Goal: Task Accomplishment & Management: Manage account settings

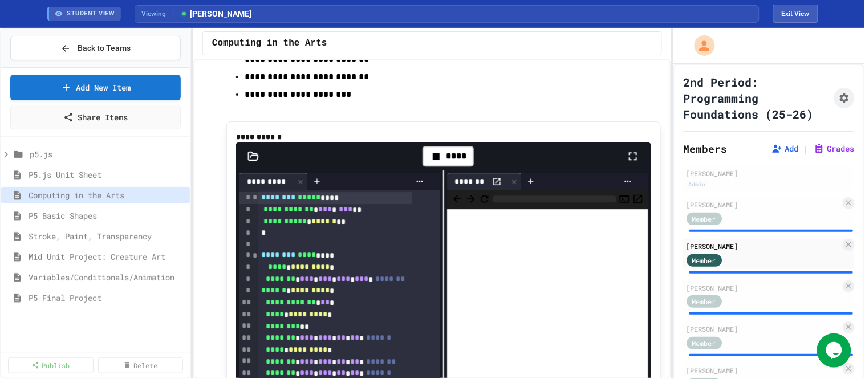
click at [626, 163] on icon at bounding box center [633, 156] width 14 height 14
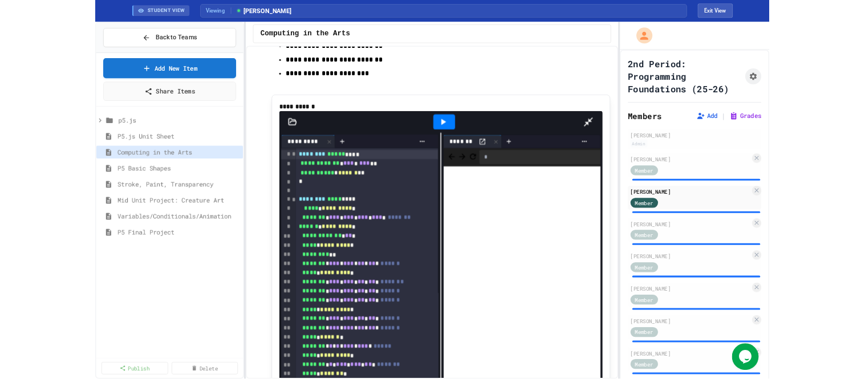
scroll to position [231, 0]
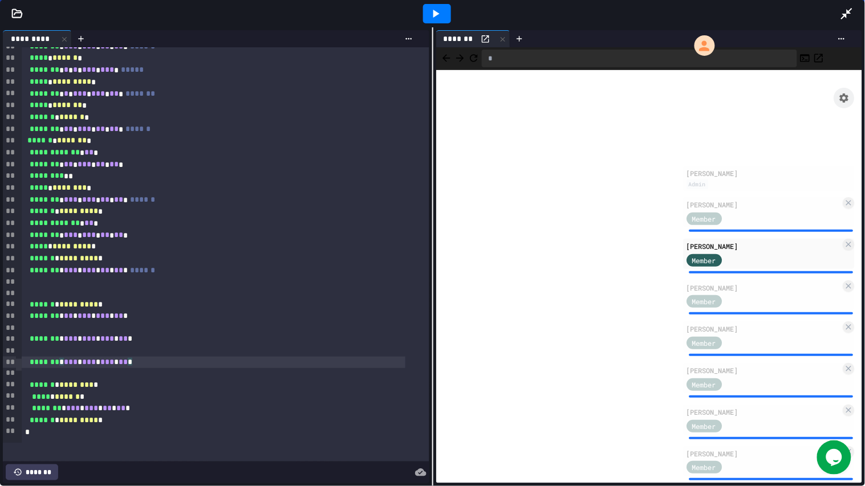
click at [160, 341] on div "******* * *** * *** * *** * ** *" at bounding box center [214, 363] width 384 height 12
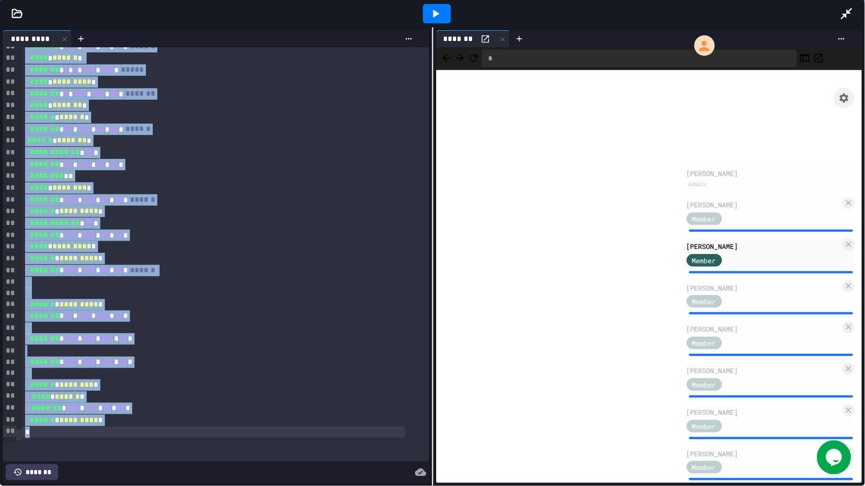
copy div "**********"
drag, startPoint x: 844, startPoint y: 11, endPoint x: 405, endPoint y: 7, distance: 439.6
click at [778, 11] on icon at bounding box center [847, 14] width 14 height 14
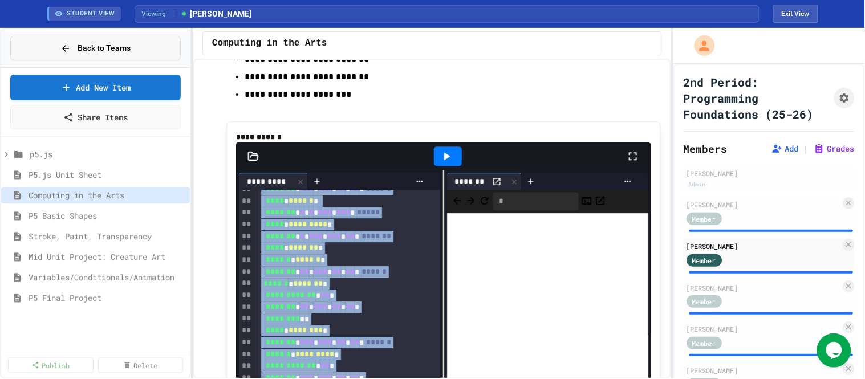
click at [83, 46] on span "Back to Teams" at bounding box center [104, 48] width 53 height 12
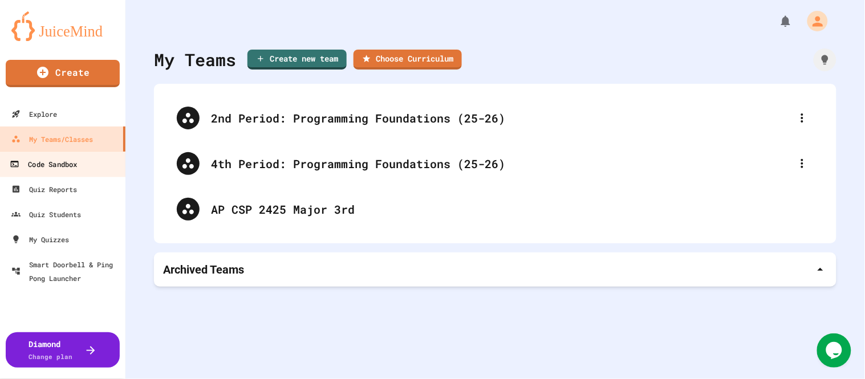
click at [67, 161] on div "Code Sandbox" at bounding box center [43, 164] width 67 height 14
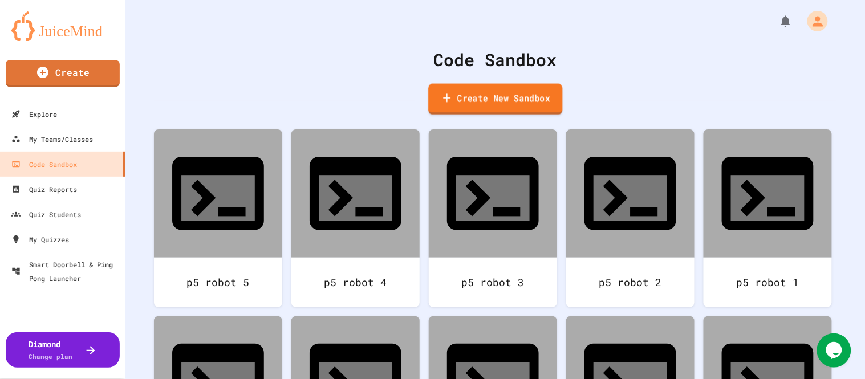
click at [463, 99] on link "Create New Sandbox" at bounding box center [495, 99] width 134 height 31
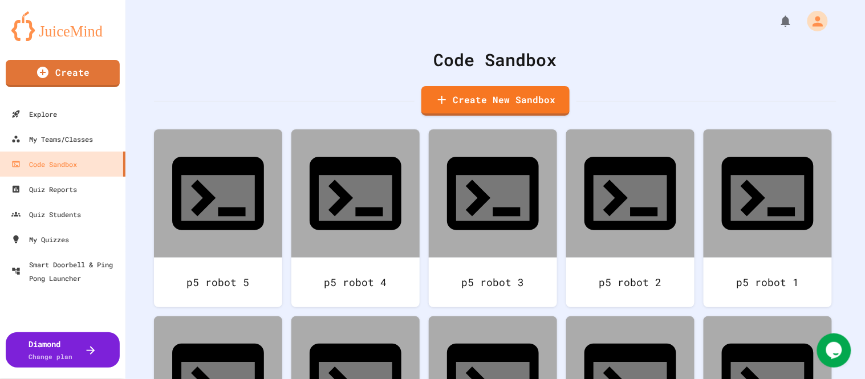
type input "**********"
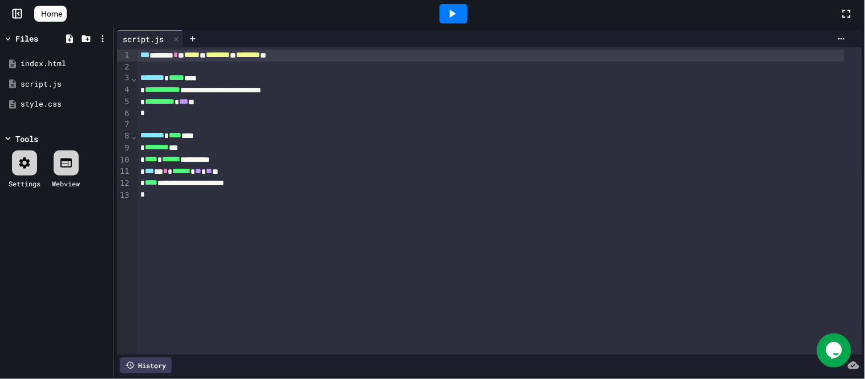
click at [158, 147] on span "********" at bounding box center [157, 147] width 24 height 8
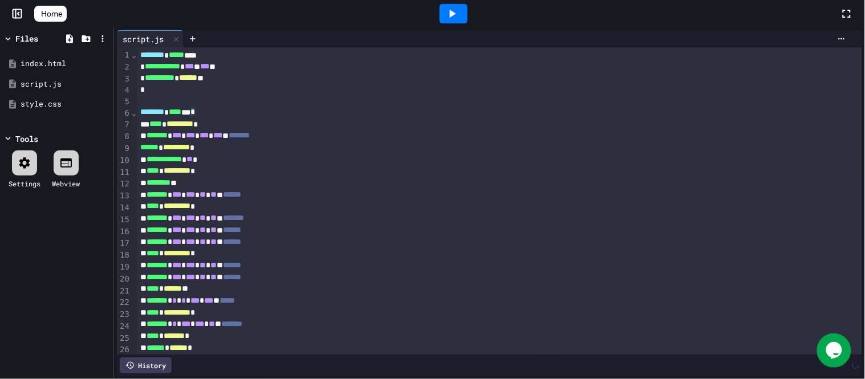
scroll to position [339, 0]
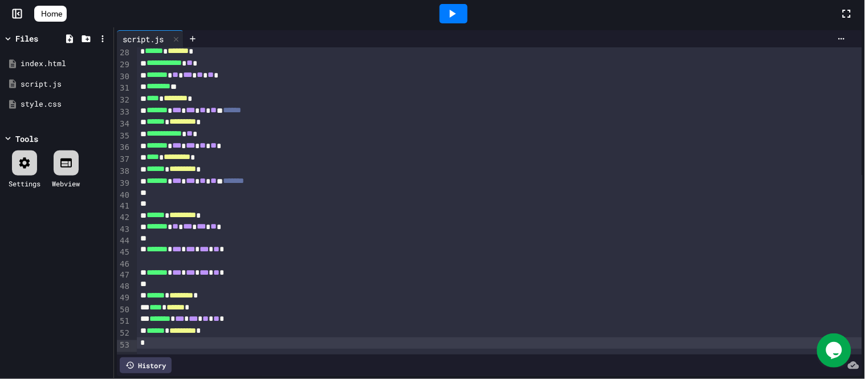
click at [459, 12] on icon at bounding box center [452, 14] width 14 height 14
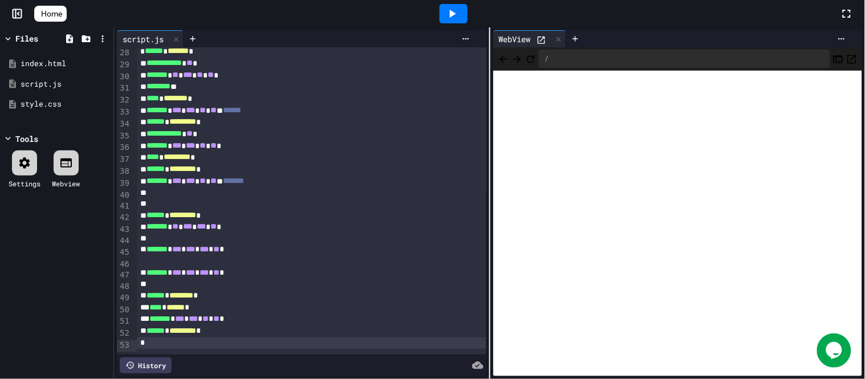
click at [299, 233] on div at bounding box center [300, 238] width 327 height 11
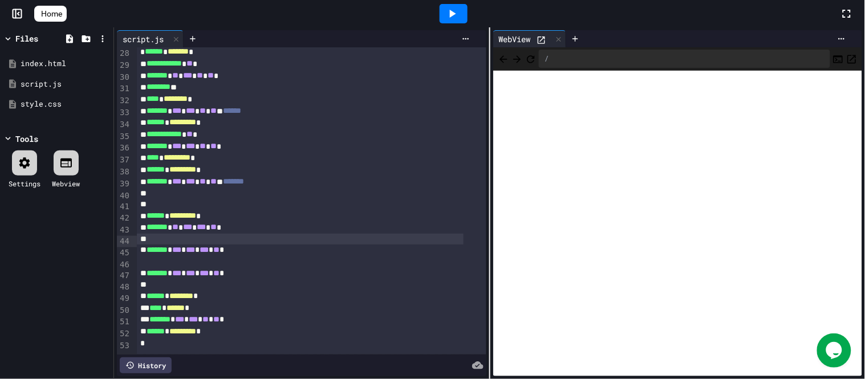
scroll to position [339, 0]
click at [59, 11] on span "Home" at bounding box center [51, 13] width 21 height 11
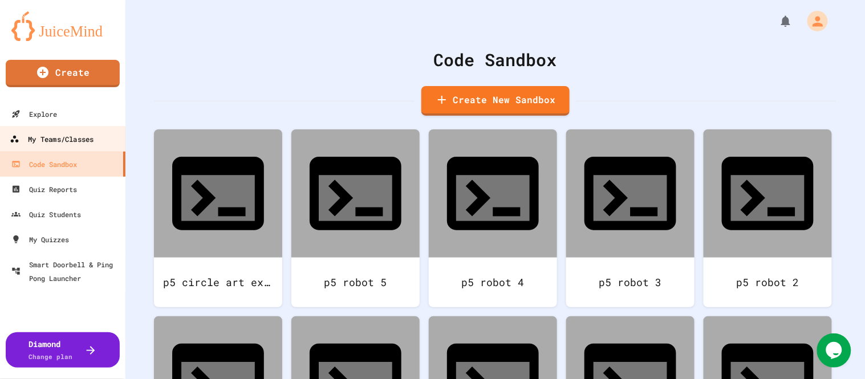
click at [64, 140] on div "My Teams/Classes" at bounding box center [52, 139] width 84 height 14
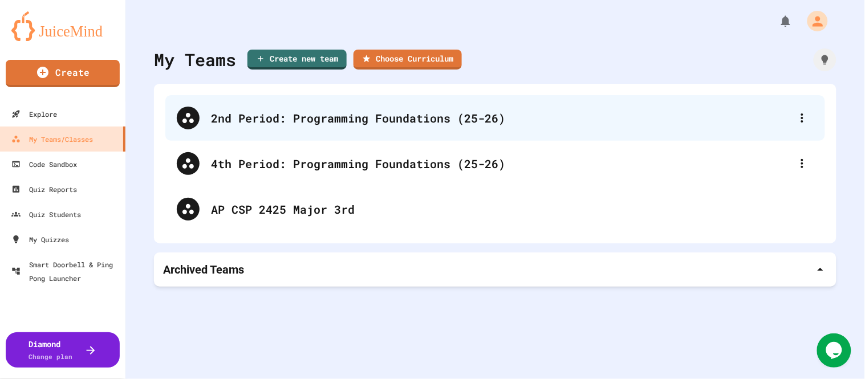
click at [340, 117] on div "2nd Period: Programming Foundations (25-26)" at bounding box center [501, 117] width 580 height 17
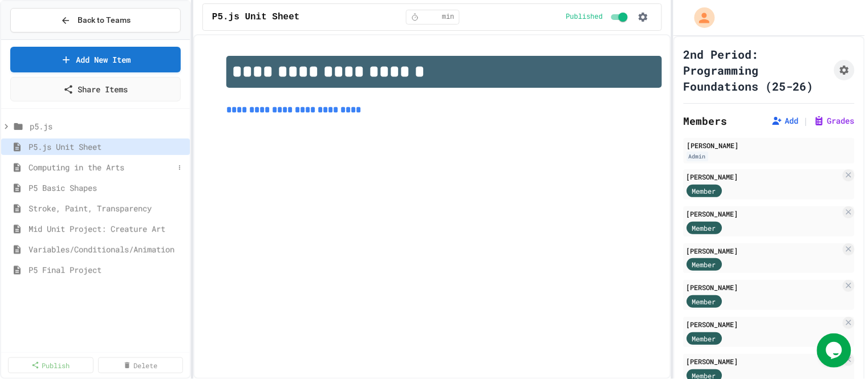
click at [95, 167] on span "Computing in the Arts" at bounding box center [101, 167] width 145 height 12
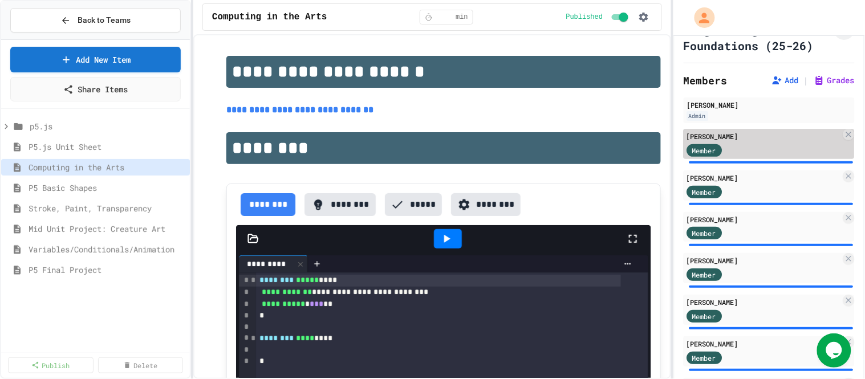
scroll to position [63, 0]
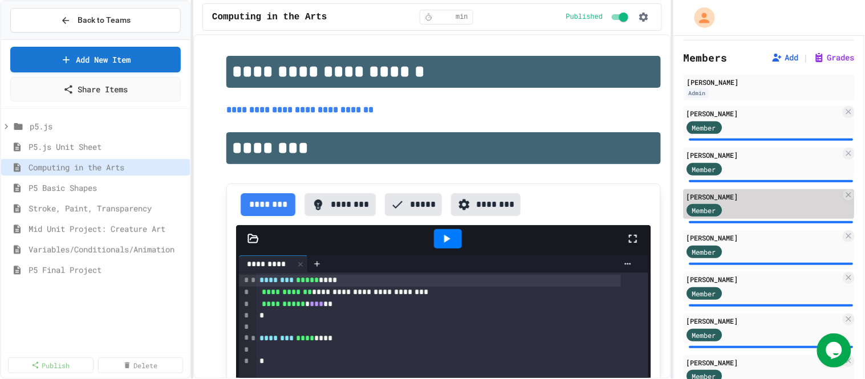
click at [754, 202] on div "[PERSON_NAME]" at bounding box center [764, 197] width 155 height 10
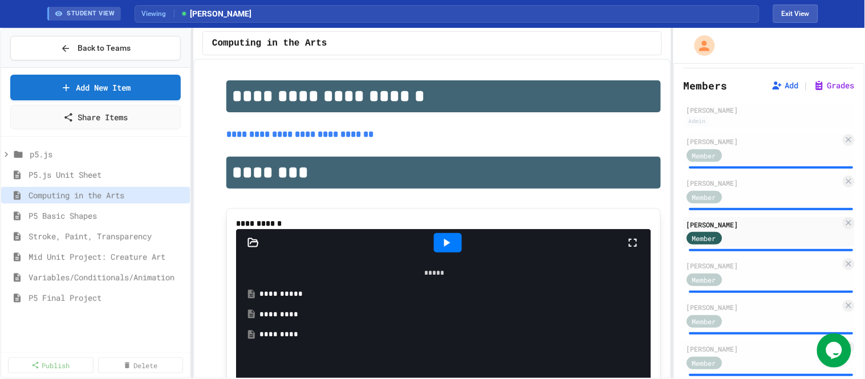
click at [629, 247] on icon at bounding box center [633, 243] width 8 height 8
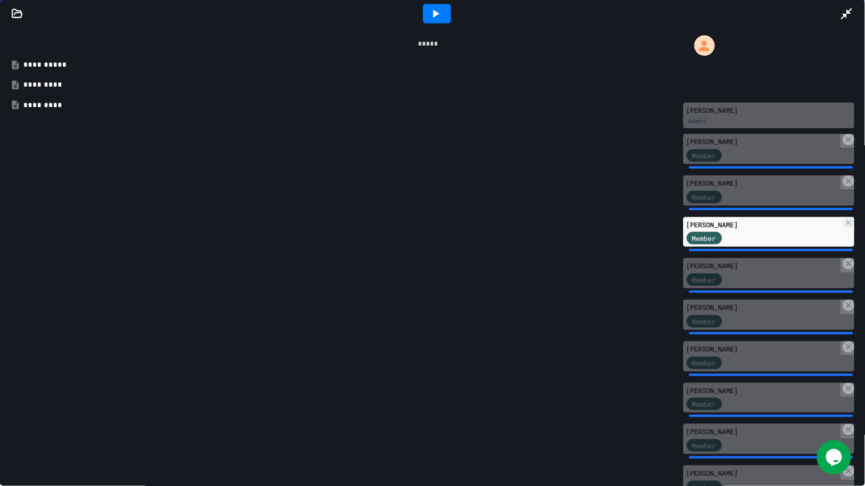
click at [55, 87] on div "*********" at bounding box center [436, 84] width 826 height 11
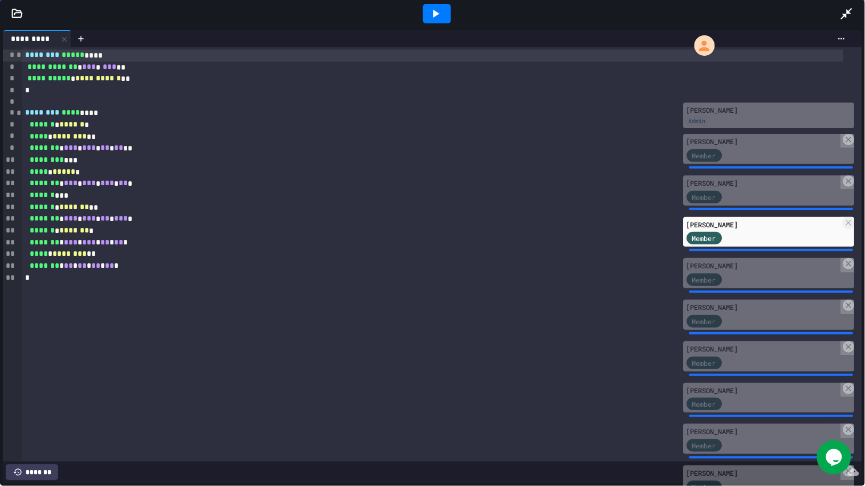
click at [439, 13] on icon at bounding box center [436, 14] width 14 height 14
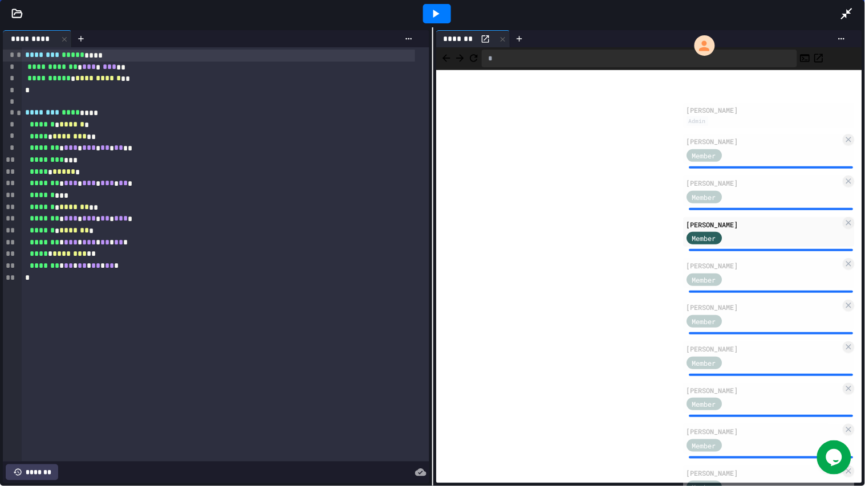
click at [778, 12] on icon at bounding box center [846, 13] width 11 height 11
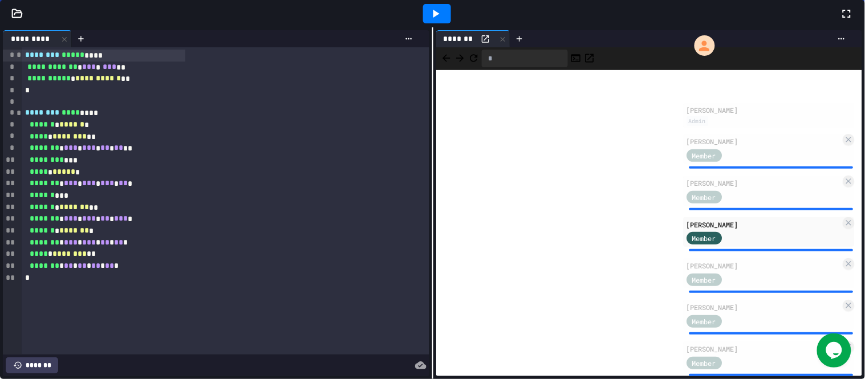
scroll to position [760, 0]
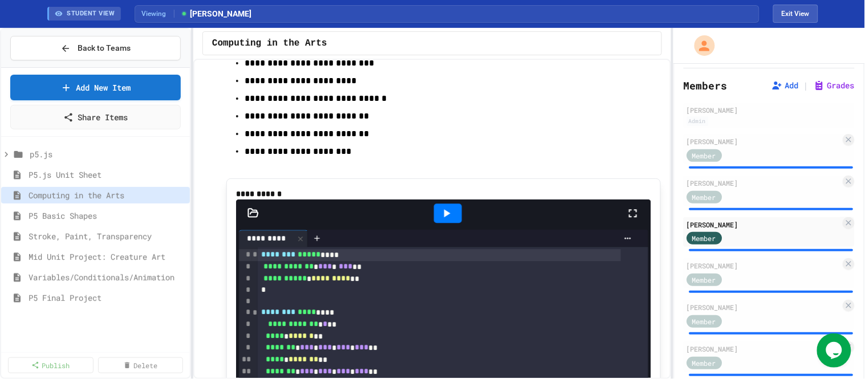
click at [626, 220] on icon at bounding box center [633, 213] width 14 height 14
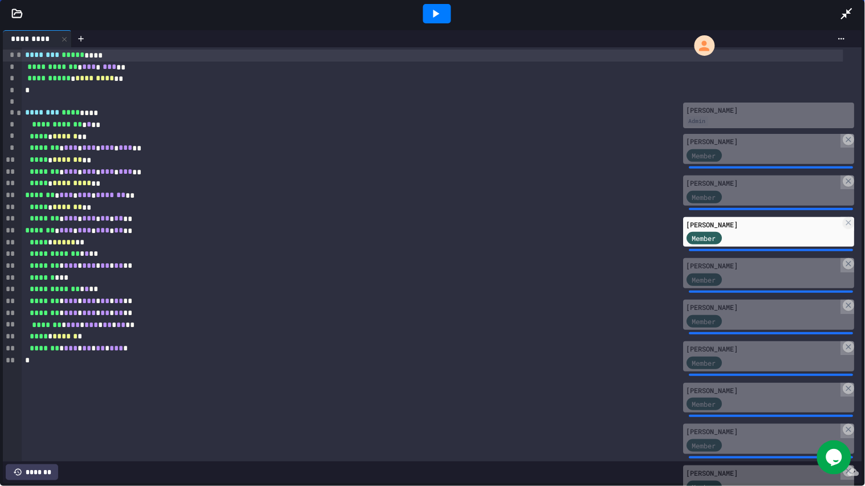
click at [442, 10] on icon at bounding box center [436, 14] width 14 height 14
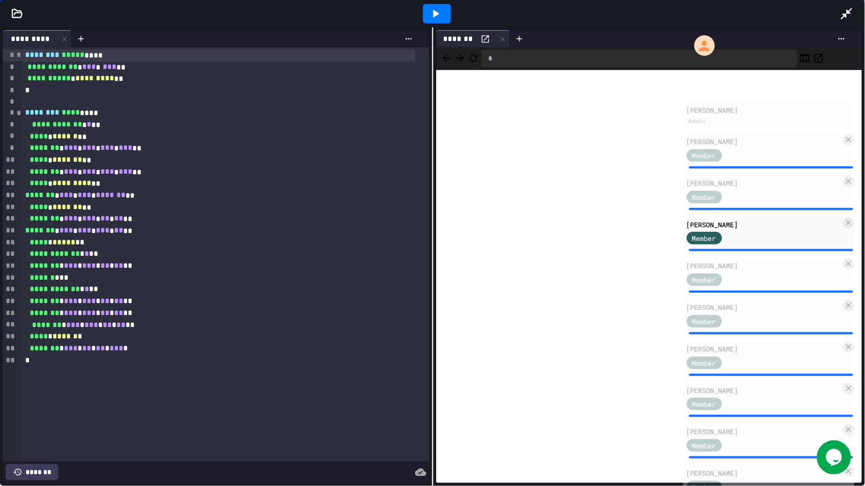
click at [778, 9] on icon at bounding box center [846, 13] width 11 height 11
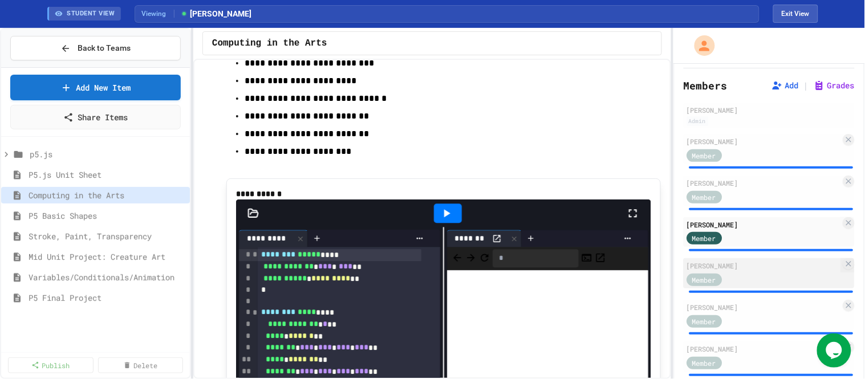
click at [774, 286] on div "Member" at bounding box center [764, 279] width 155 height 14
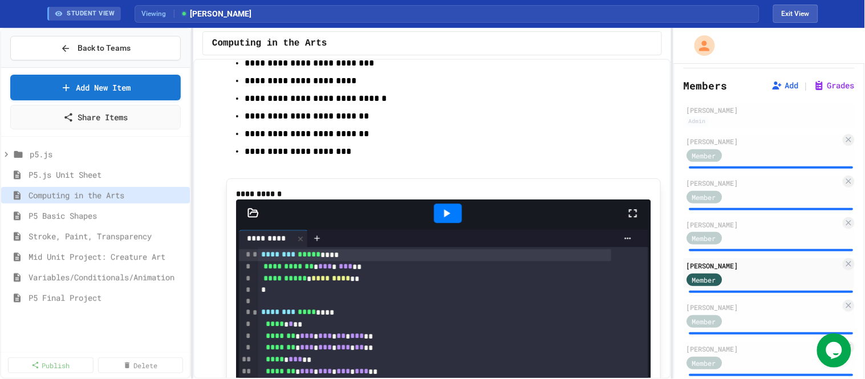
click at [444, 217] on icon at bounding box center [447, 213] width 6 height 8
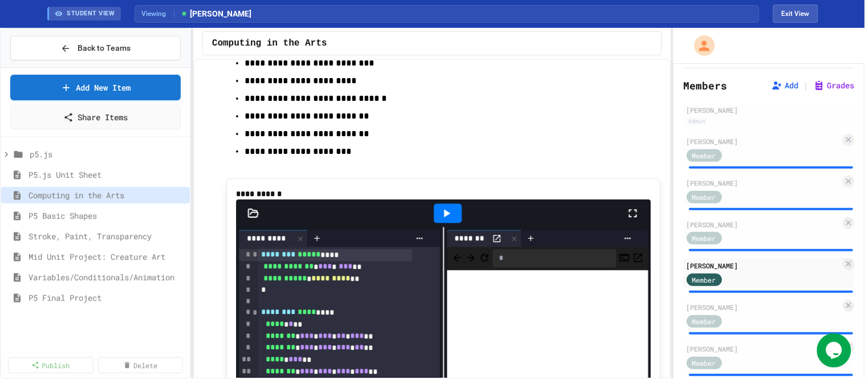
click at [629, 220] on icon at bounding box center [633, 213] width 14 height 14
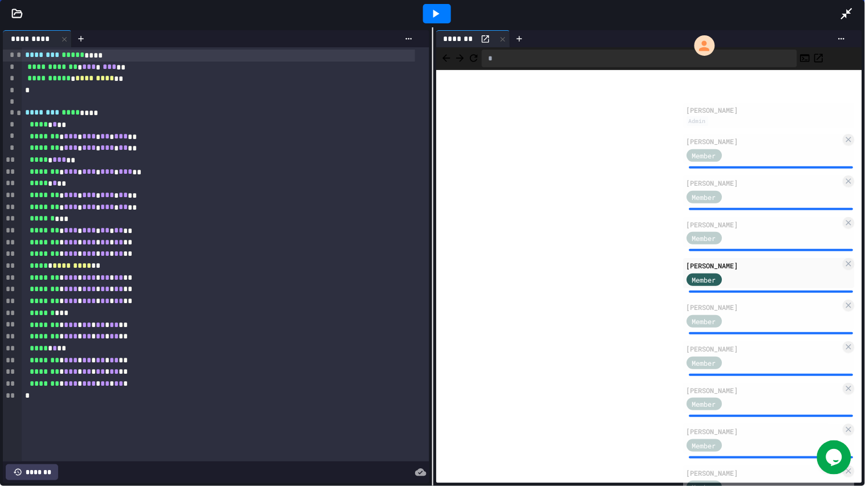
click at [778, 10] on icon at bounding box center [846, 13] width 11 height 11
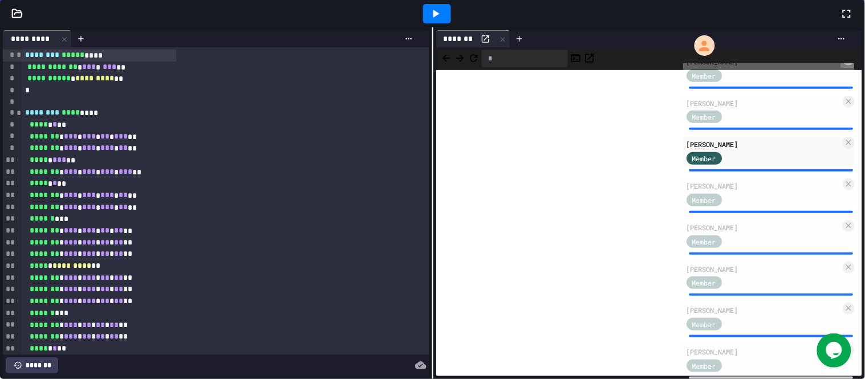
scroll to position [190, 0]
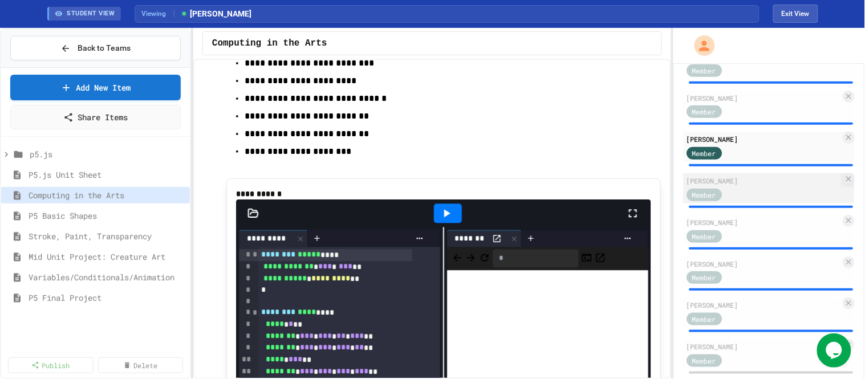
click at [778, 201] on div "Member" at bounding box center [764, 194] width 155 height 14
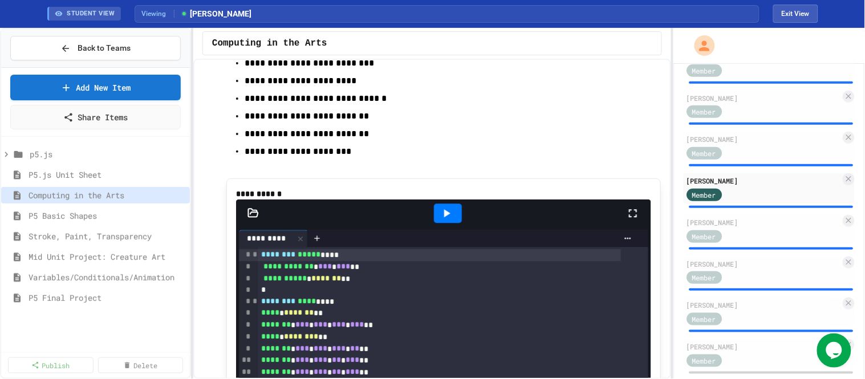
click at [626, 220] on icon at bounding box center [633, 213] width 14 height 14
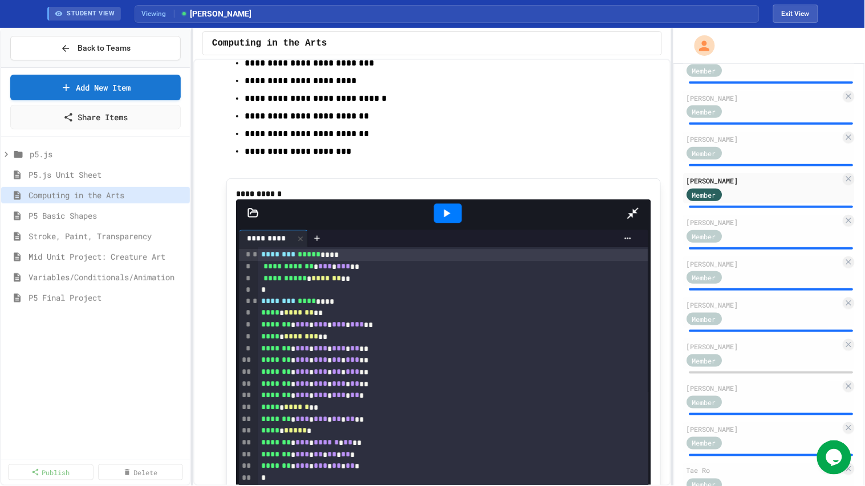
click at [443, 204] on div at bounding box center [448, 213] width 28 height 19
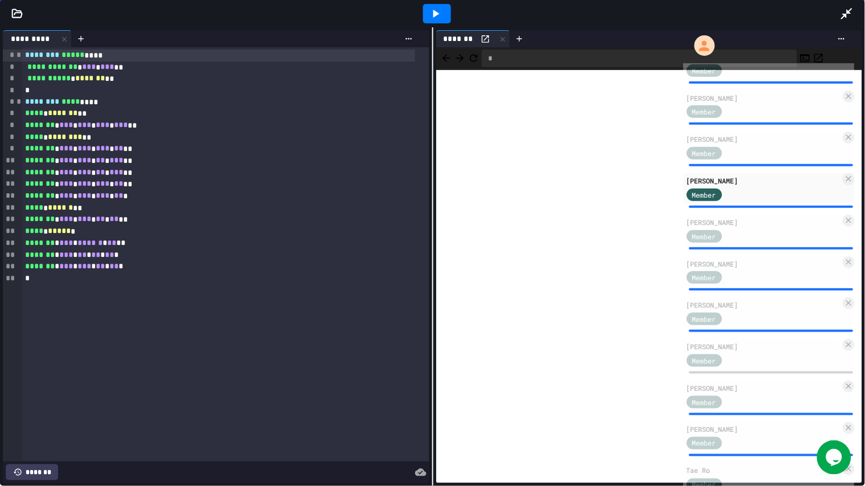
click at [778, 9] on icon at bounding box center [847, 14] width 14 height 14
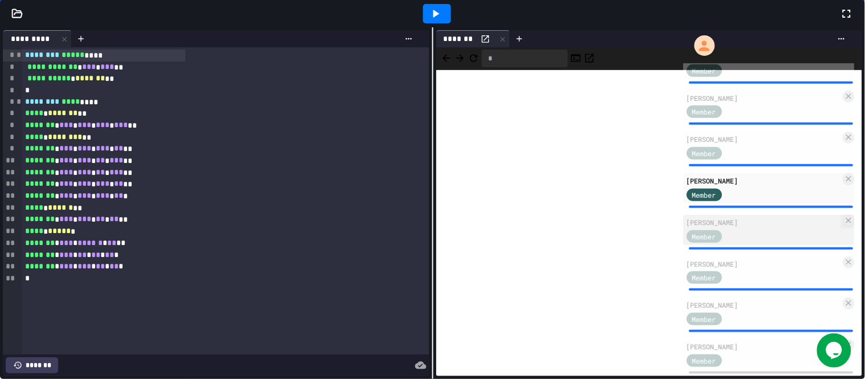
click at [770, 243] on div "Member" at bounding box center [764, 236] width 155 height 14
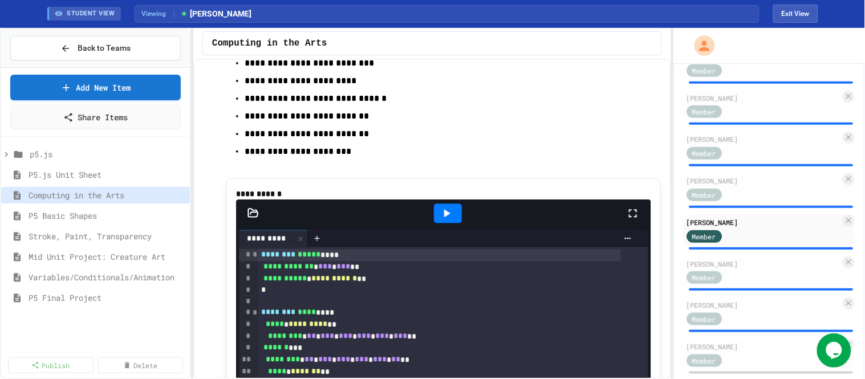
drag, startPoint x: 442, startPoint y: 240, endPoint x: 552, endPoint y: 235, distance: 109.6
click at [444, 220] on icon at bounding box center [447, 213] width 14 height 14
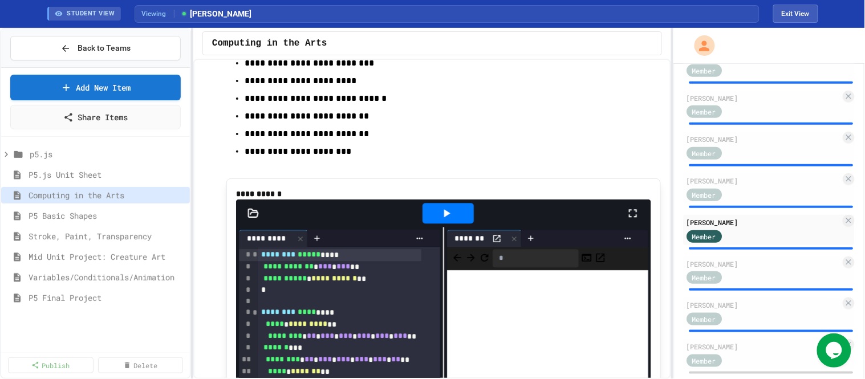
click at [626, 220] on icon at bounding box center [633, 213] width 14 height 14
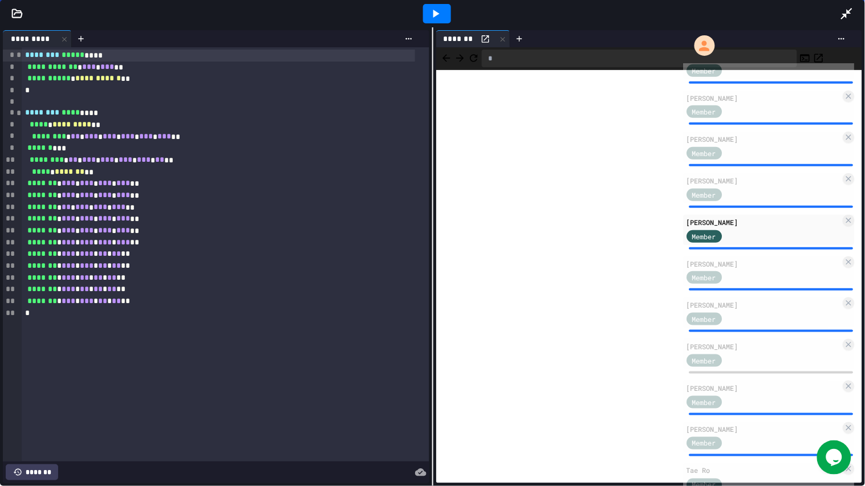
click at [778, 10] on icon at bounding box center [847, 14] width 14 height 14
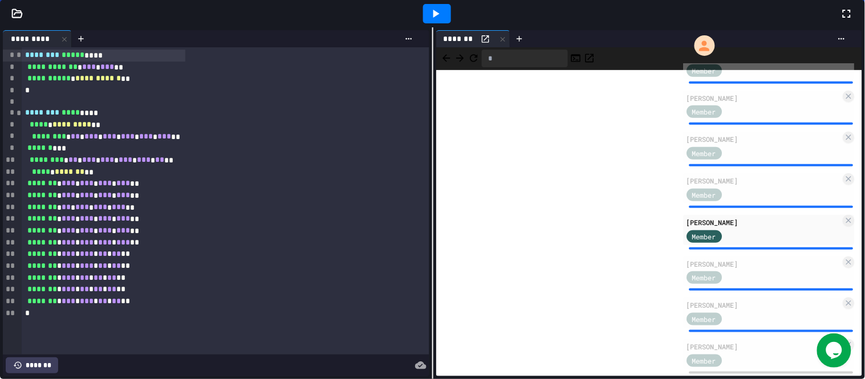
scroll to position [887, 0]
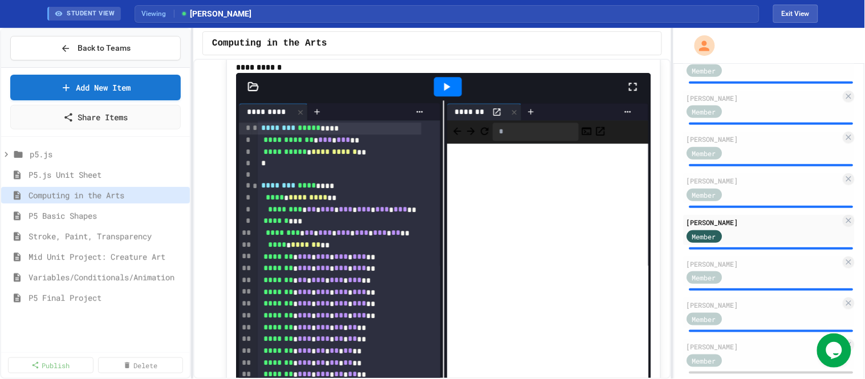
click at [626, 93] on icon at bounding box center [633, 87] width 14 height 14
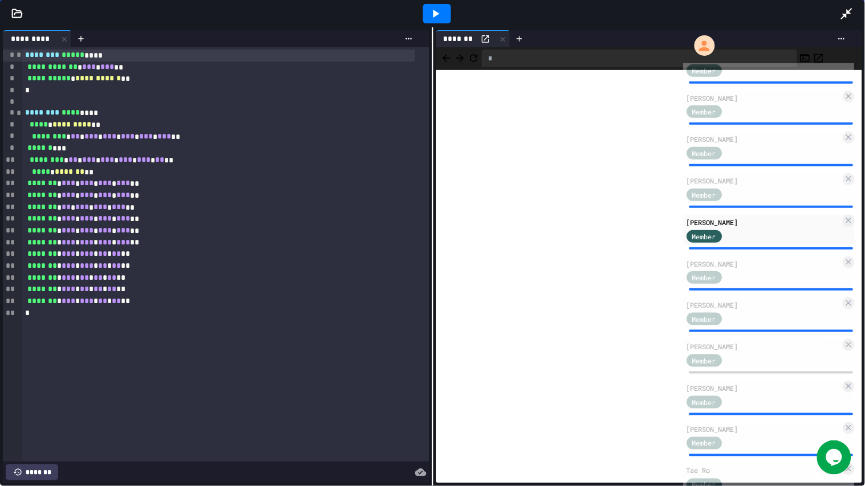
click at [778, 12] on icon at bounding box center [847, 14] width 14 height 14
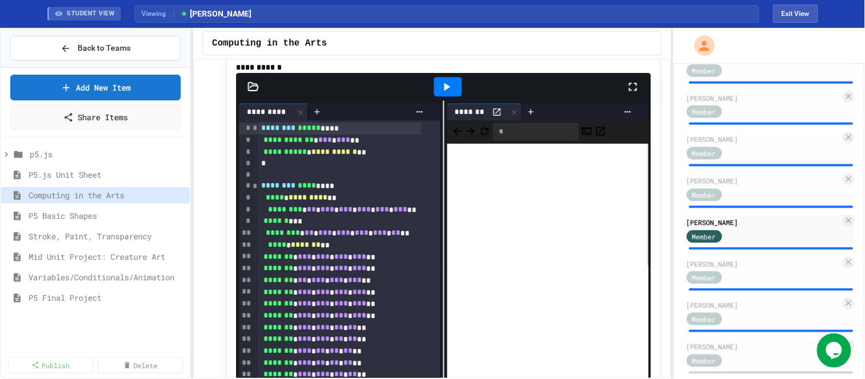
click at [629, 91] on icon at bounding box center [633, 87] width 8 height 8
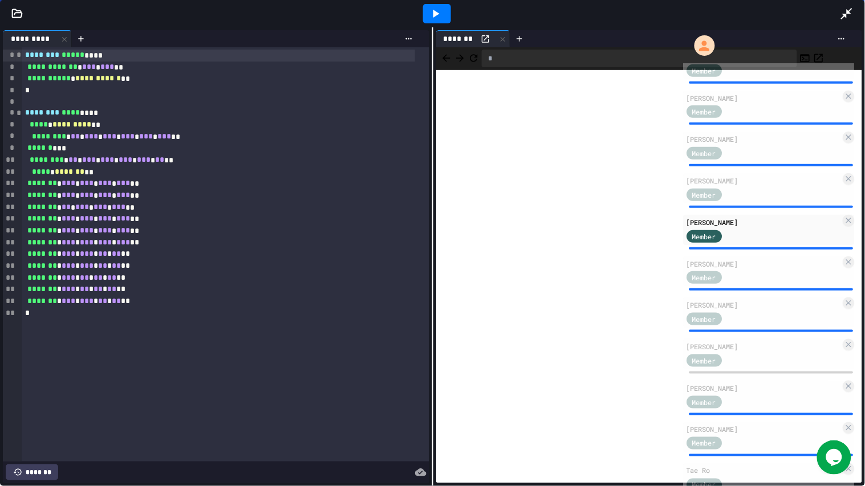
click at [444, 15] on div at bounding box center [437, 13] width 28 height 19
click at [26, 55] on span "********" at bounding box center [42, 55] width 34 height 8
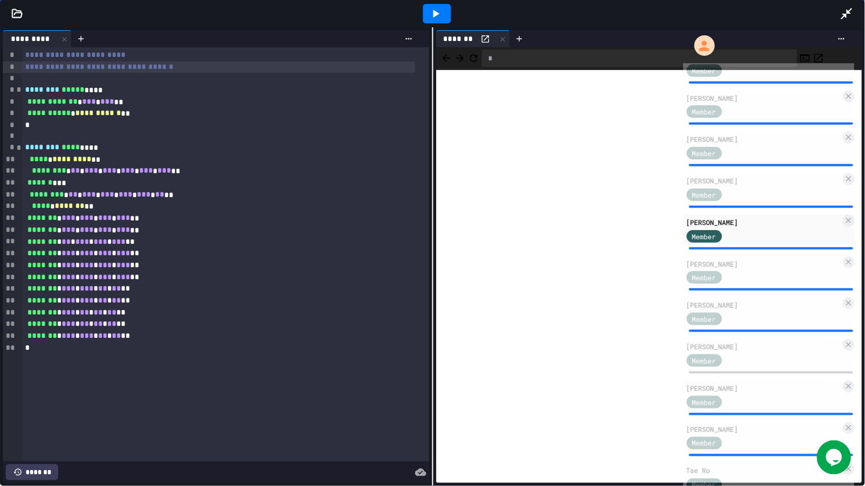
click at [778, 13] on icon at bounding box center [847, 14] width 14 height 14
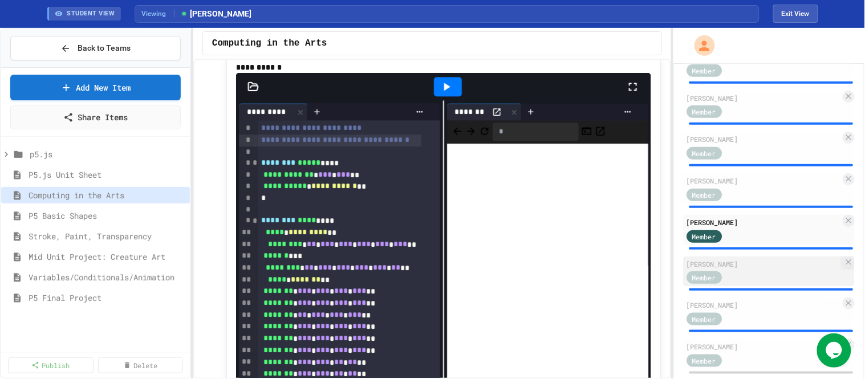
click at [767, 269] on div "[PERSON_NAME]" at bounding box center [764, 264] width 155 height 10
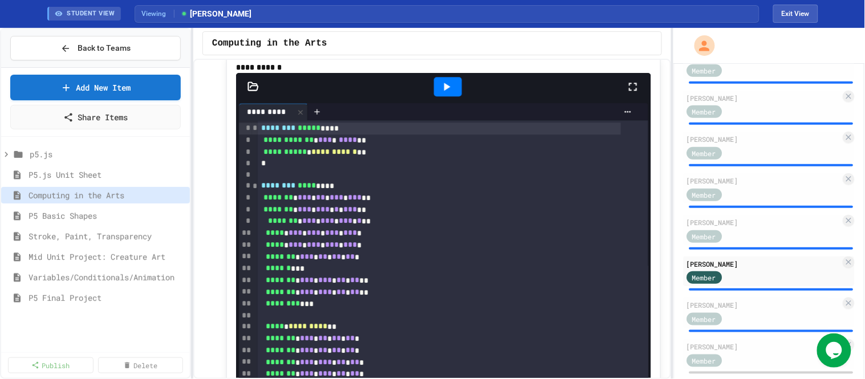
click at [626, 93] on icon at bounding box center [633, 87] width 14 height 14
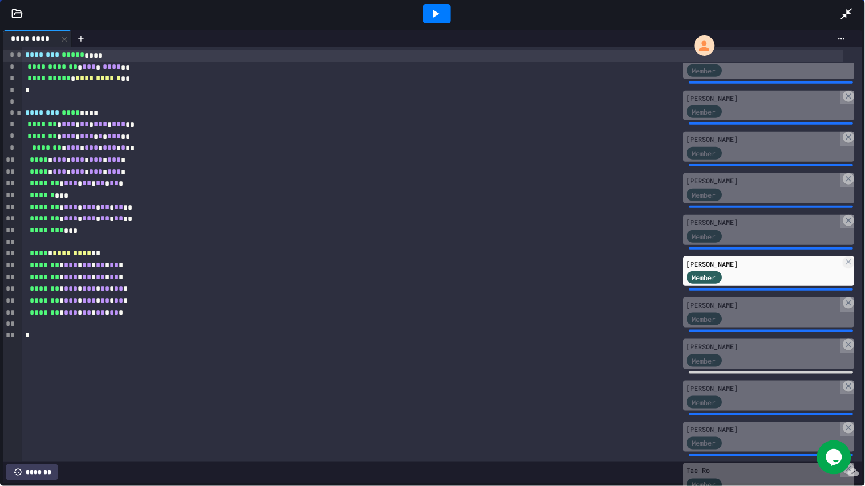
click at [436, 20] on icon at bounding box center [436, 14] width 14 height 14
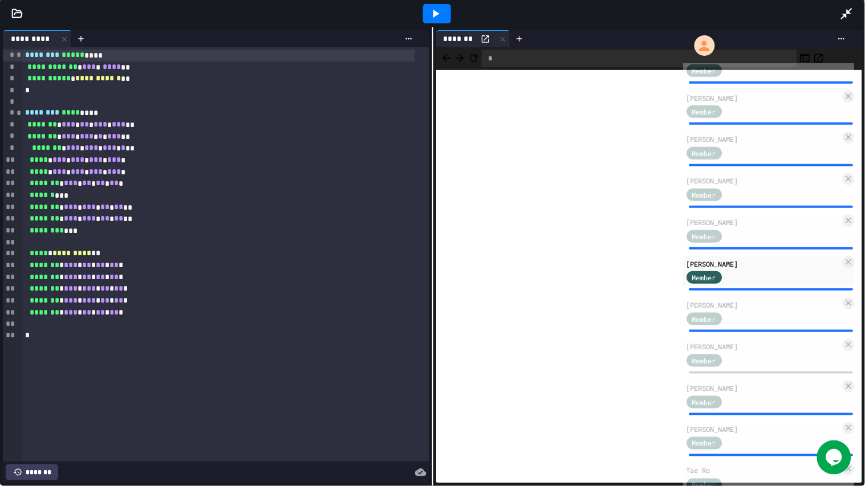
click at [25, 56] on span "********" at bounding box center [42, 55] width 34 height 8
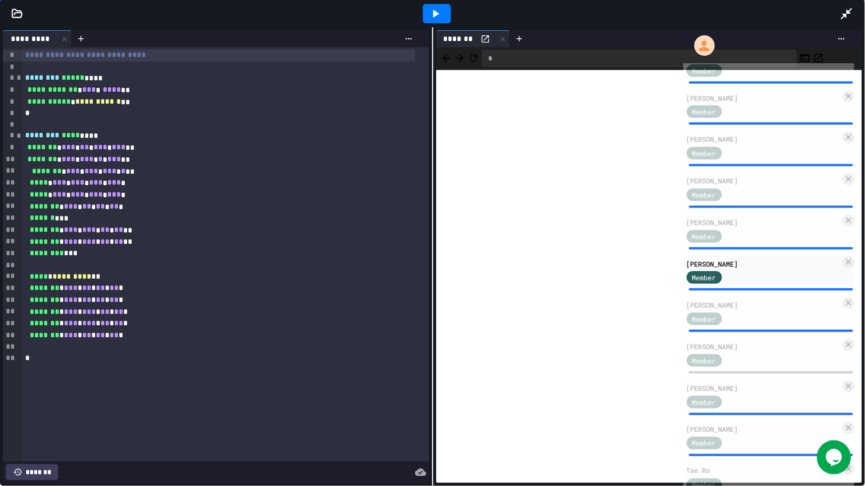
click at [778, 12] on icon at bounding box center [846, 13] width 11 height 11
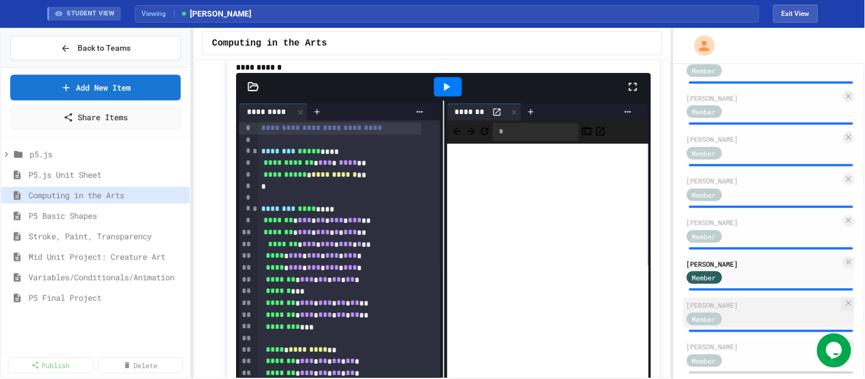
click at [762, 310] on div "[PERSON_NAME]" at bounding box center [764, 305] width 155 height 10
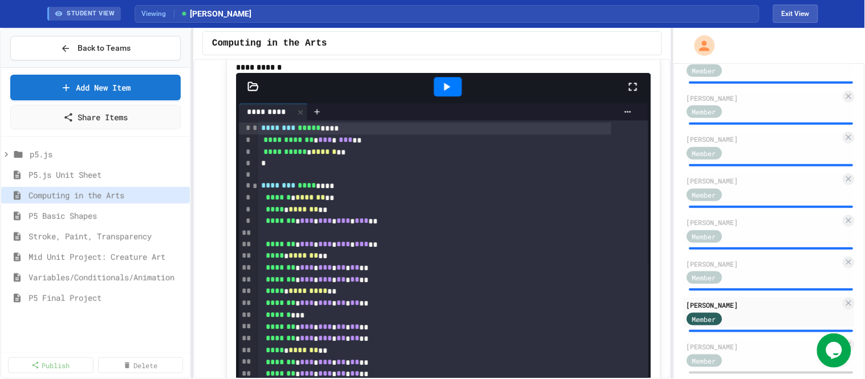
click at [451, 96] on div at bounding box center [448, 86] width 28 height 19
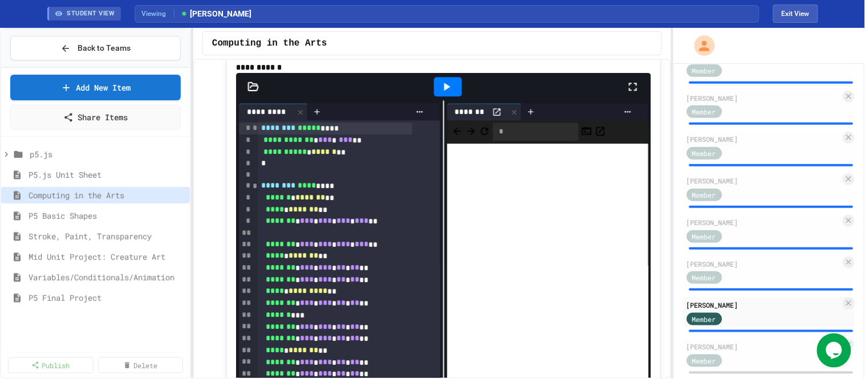
click at [627, 93] on icon at bounding box center [633, 87] width 14 height 14
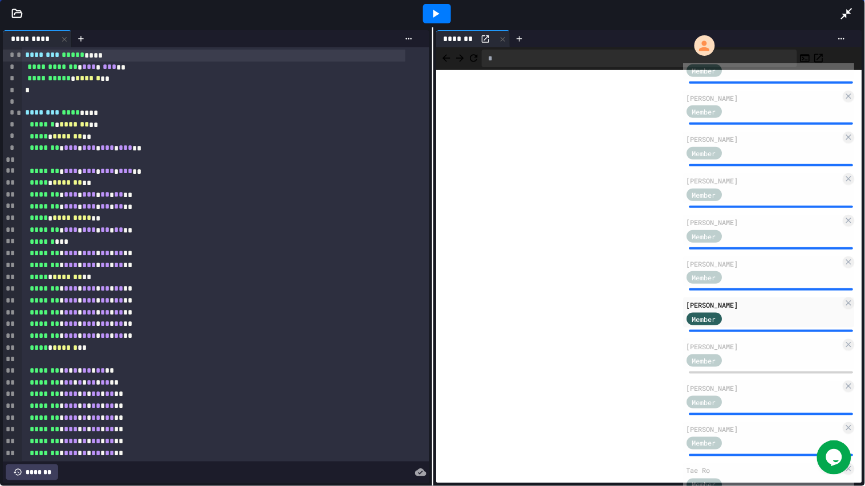
click at [778, 9] on icon at bounding box center [847, 14] width 14 height 14
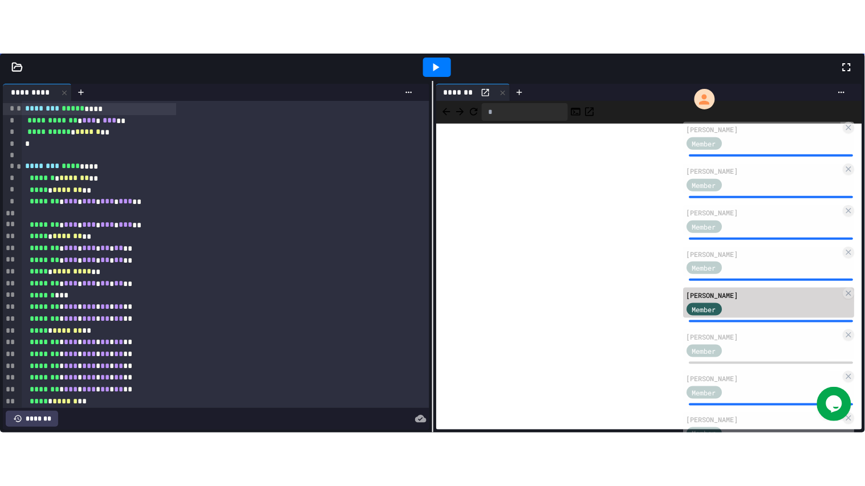
scroll to position [316, 0]
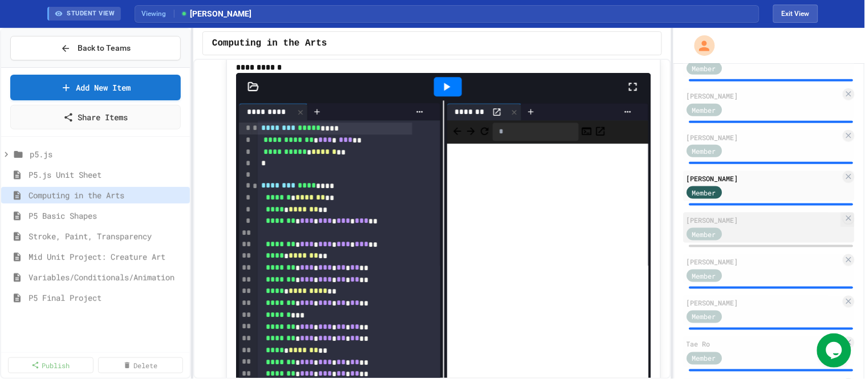
click at [778, 241] on div "Member" at bounding box center [764, 233] width 155 height 14
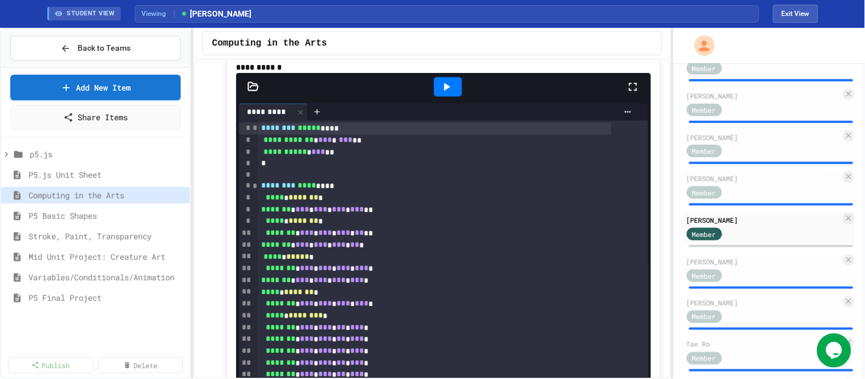
click at [444, 91] on icon at bounding box center [447, 87] width 6 height 8
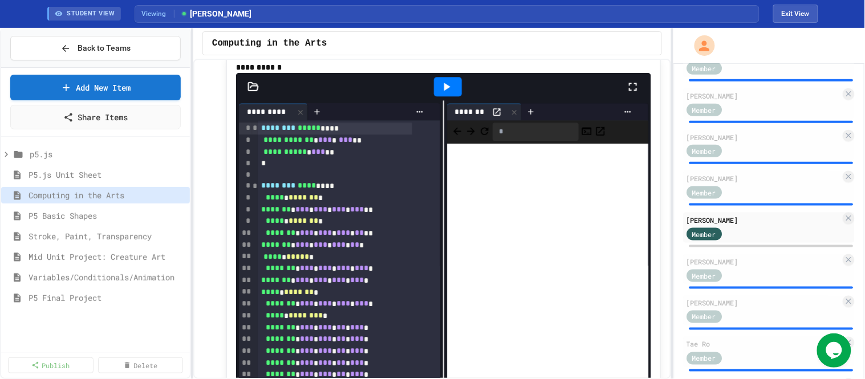
click at [626, 93] on icon at bounding box center [633, 87] width 14 height 14
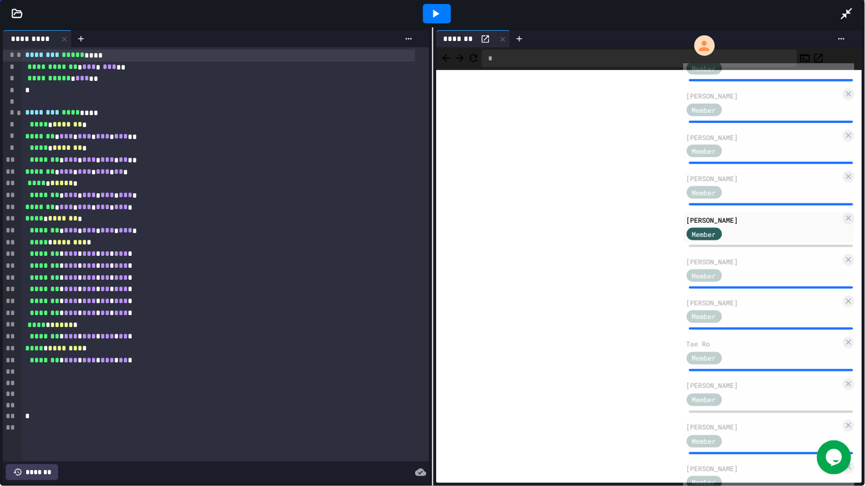
click at [778, 13] on icon at bounding box center [846, 13] width 11 height 11
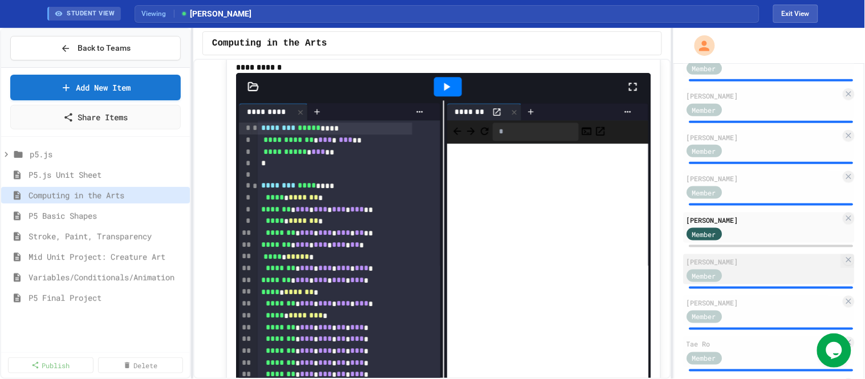
click at [742, 281] on div "Member" at bounding box center [715, 275] width 57 height 14
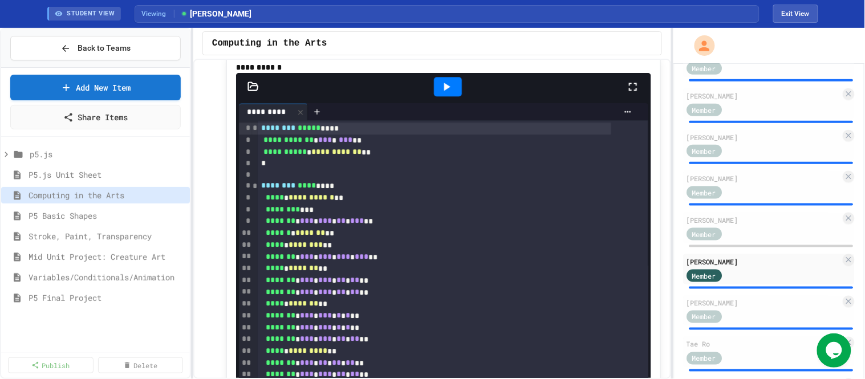
click at [628, 93] on icon at bounding box center [633, 87] width 14 height 14
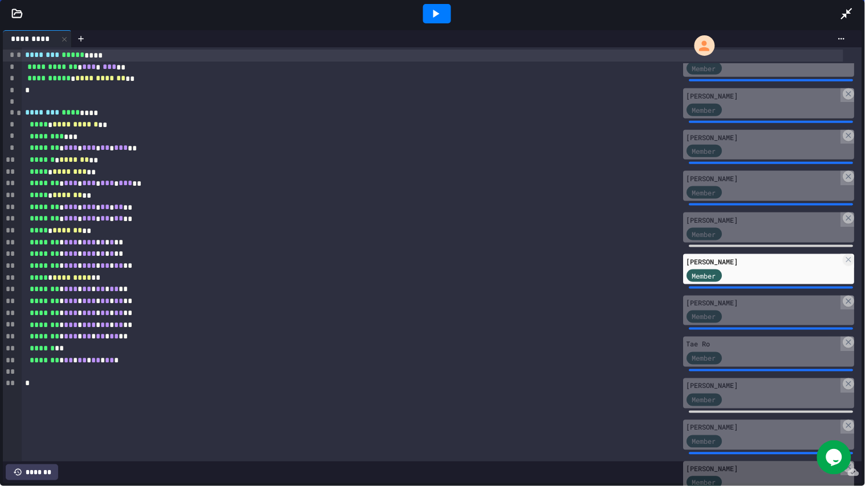
click at [428, 12] on div at bounding box center [437, 13] width 28 height 19
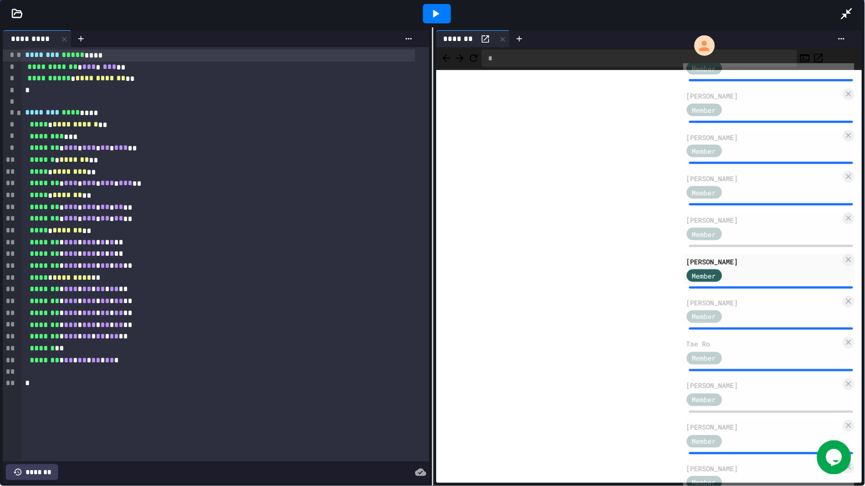
click at [25, 54] on span "********" at bounding box center [42, 55] width 34 height 8
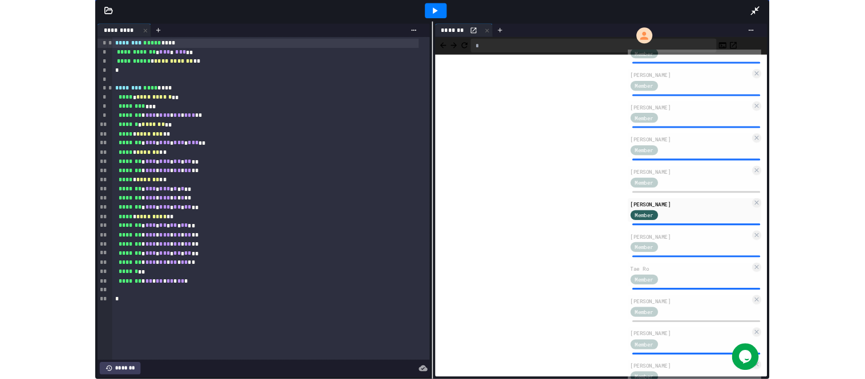
scroll to position [879, 0]
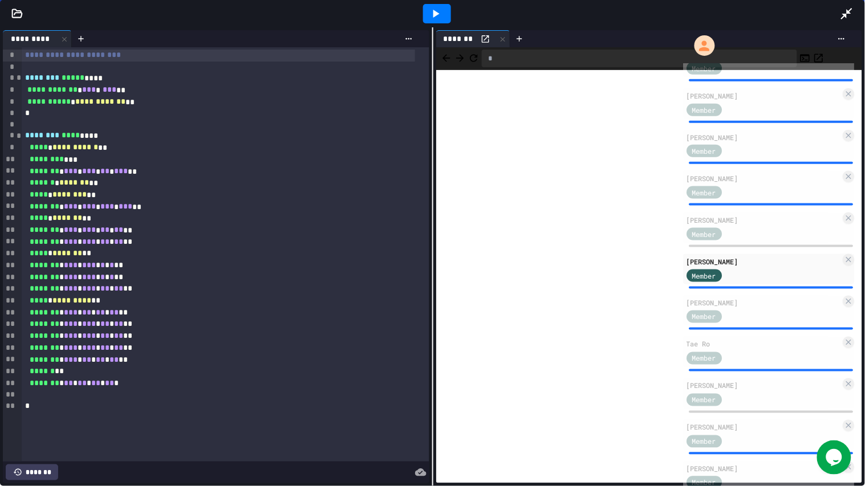
click at [778, 10] on icon at bounding box center [847, 14] width 14 height 14
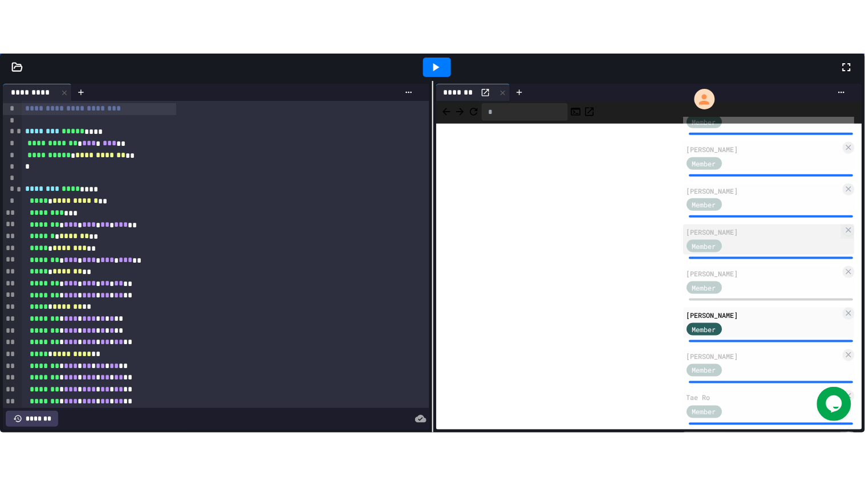
scroll to position [443, 0]
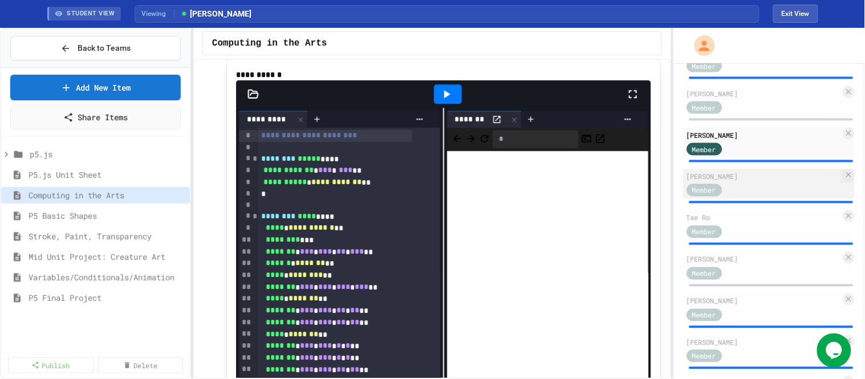
click at [778, 196] on div "[PERSON_NAME] Member" at bounding box center [770, 184] width 172 height 30
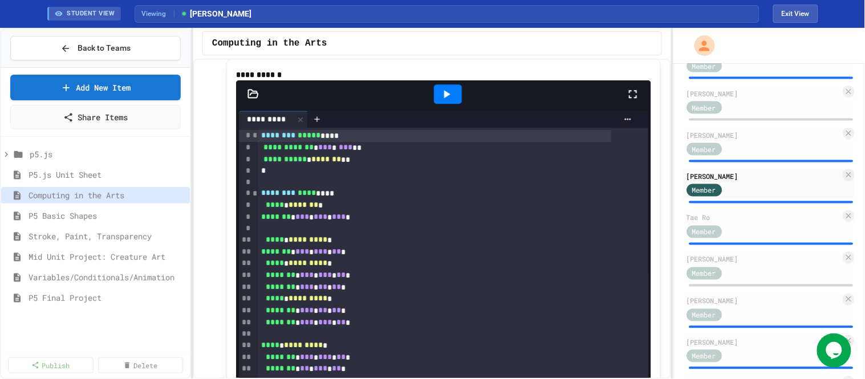
click at [626, 101] on icon at bounding box center [633, 94] width 14 height 14
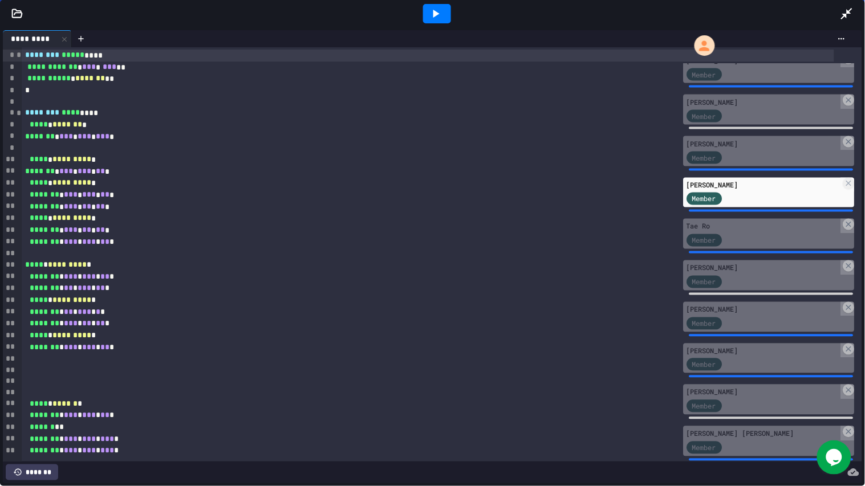
click at [433, 14] on icon at bounding box center [436, 14] width 14 height 14
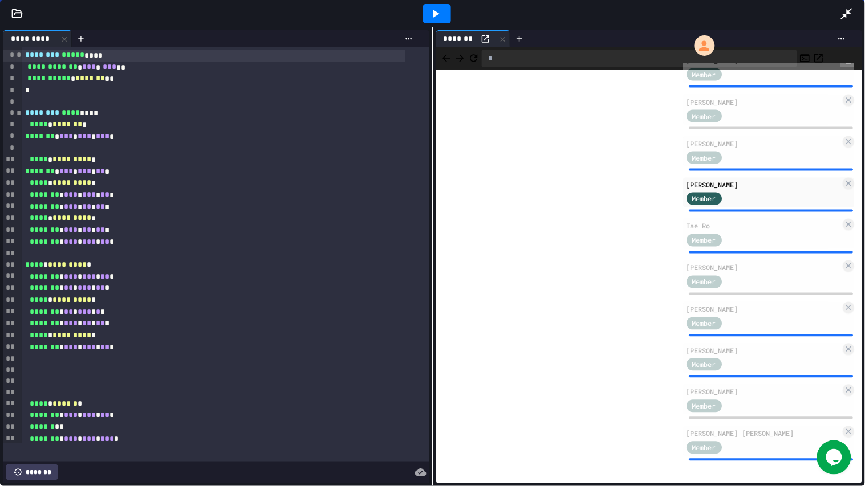
click at [778, 13] on icon at bounding box center [847, 14] width 14 height 14
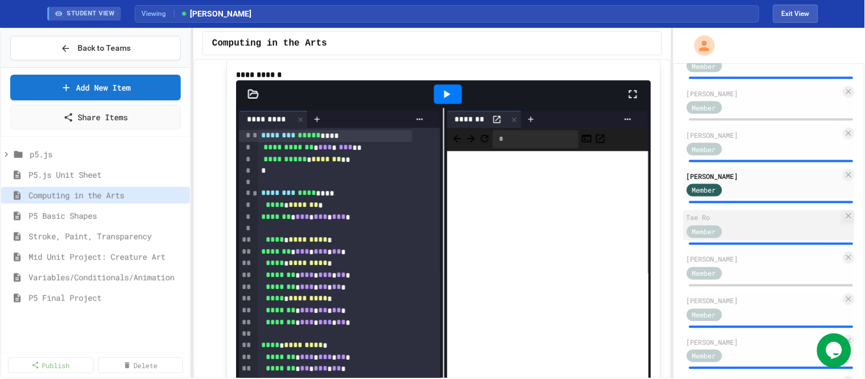
click at [754, 238] on div "Member" at bounding box center [764, 231] width 155 height 14
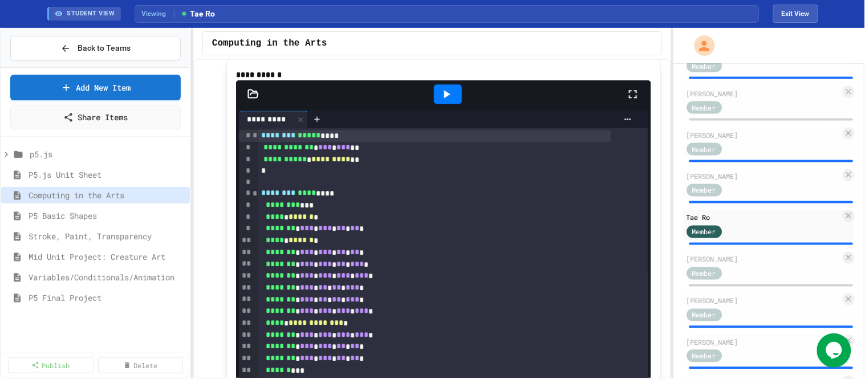
click at [626, 101] on icon at bounding box center [633, 94] width 14 height 14
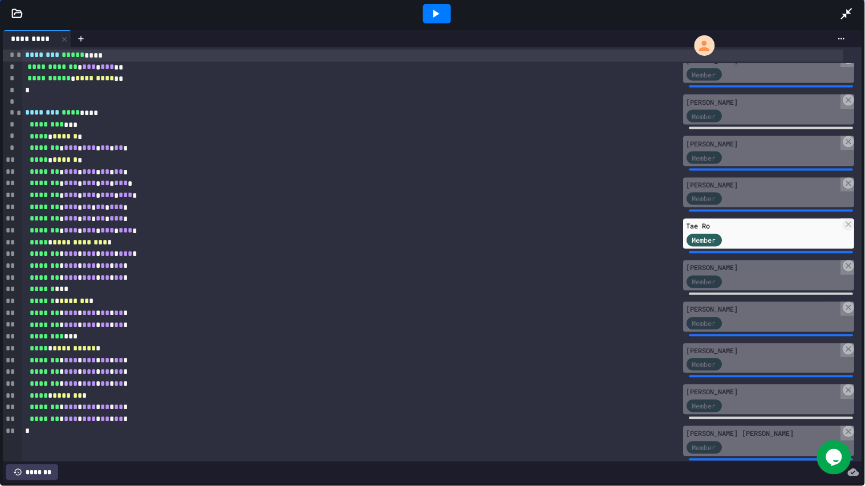
click at [443, 14] on div at bounding box center [437, 13] width 28 height 19
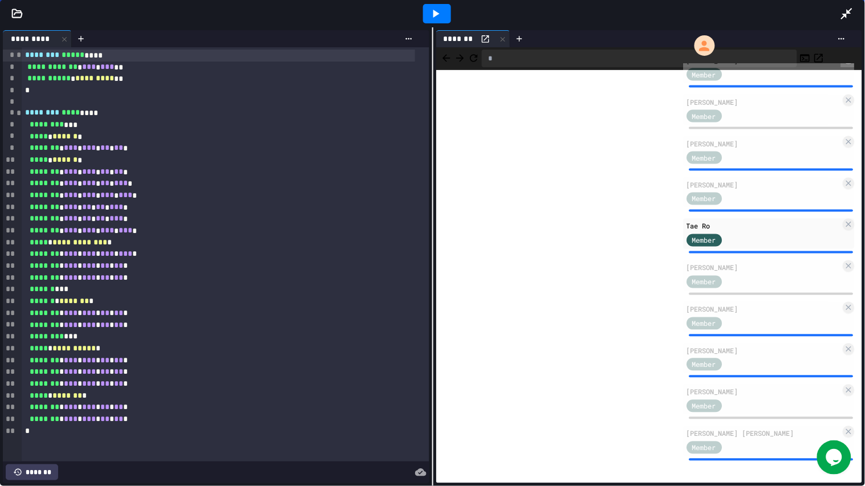
click at [778, 14] on icon at bounding box center [846, 13] width 11 height 11
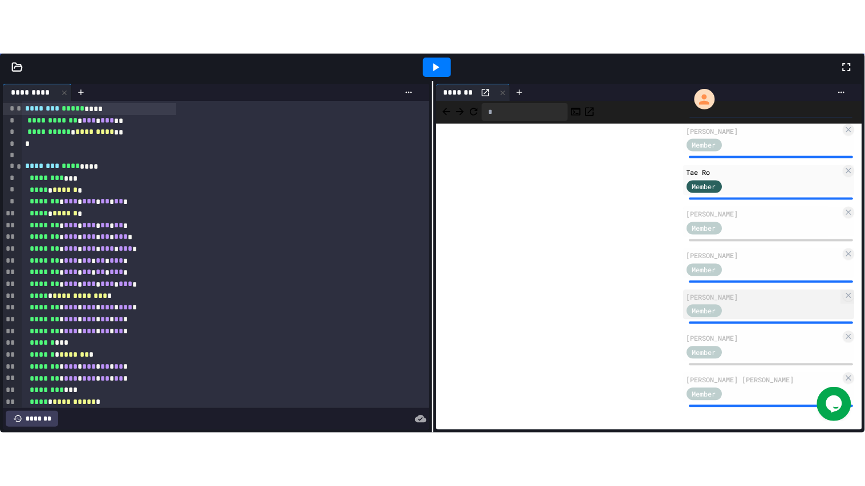
scroll to position [554, 0]
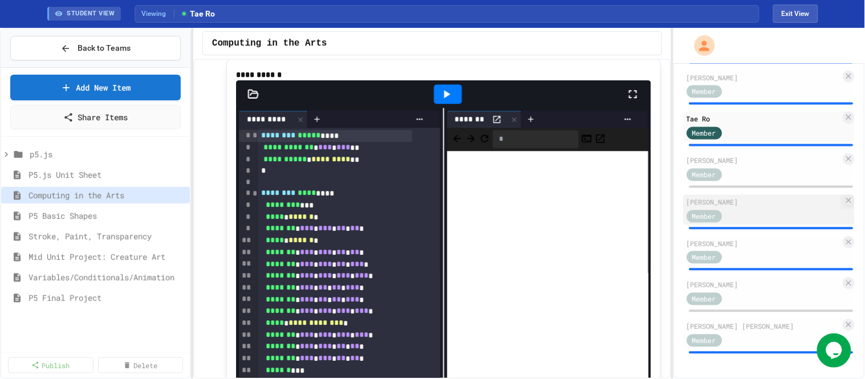
click at [753, 211] on div "Member" at bounding box center [764, 216] width 155 height 14
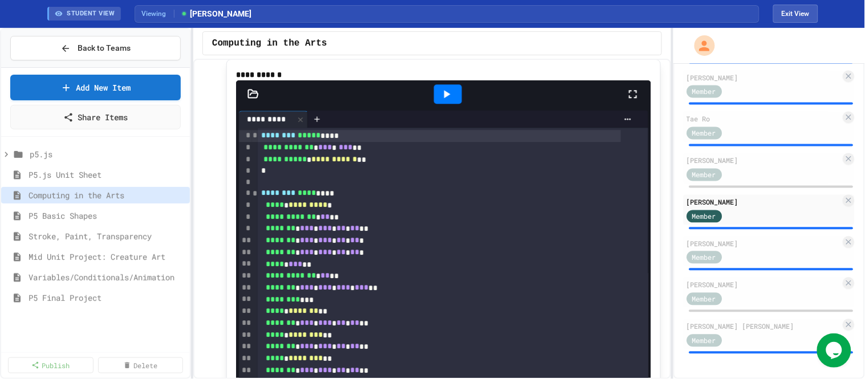
click at [629, 98] on icon at bounding box center [633, 94] width 8 height 8
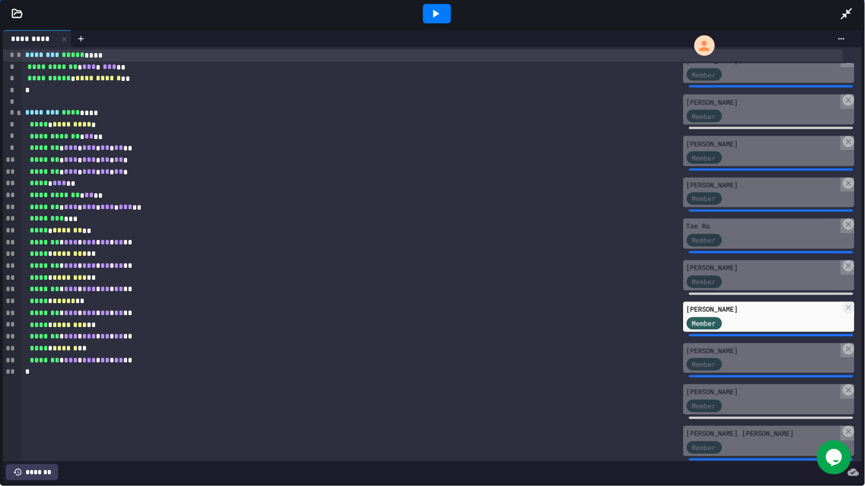
click at [431, 14] on icon at bounding box center [436, 14] width 14 height 14
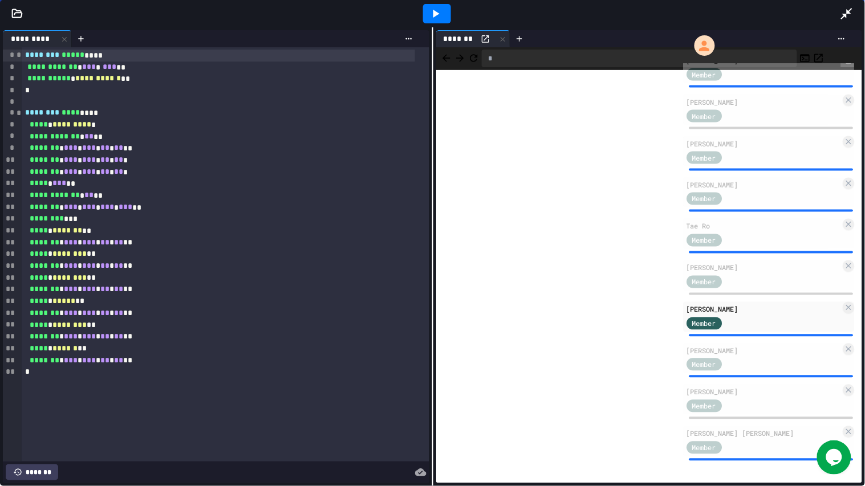
click at [778, 11] on icon at bounding box center [846, 13] width 11 height 11
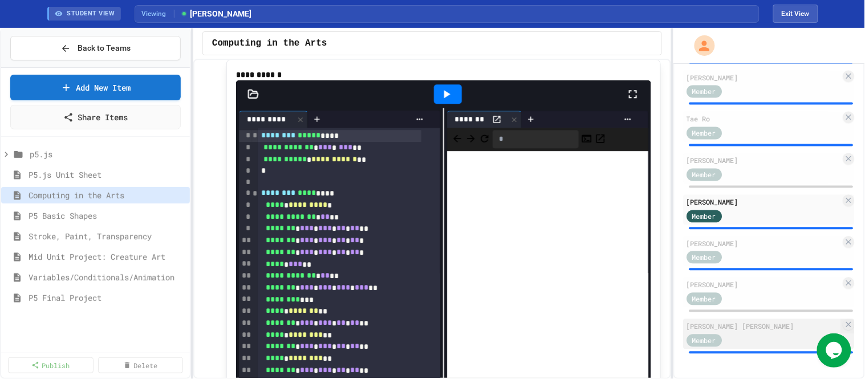
click at [767, 341] on div "Member" at bounding box center [764, 340] width 155 height 14
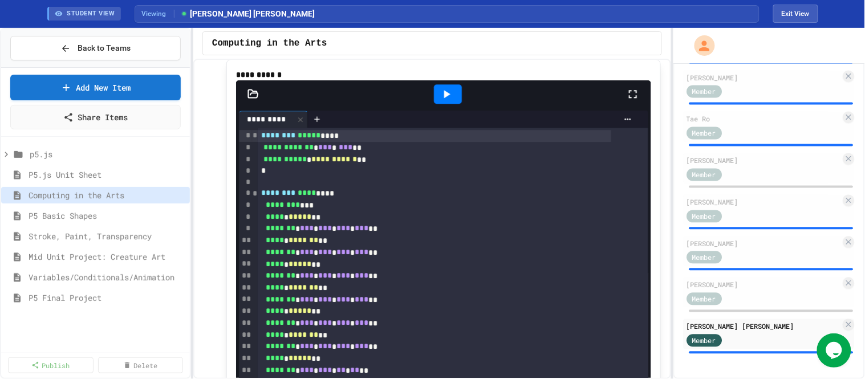
click at [628, 101] on icon at bounding box center [633, 94] width 14 height 14
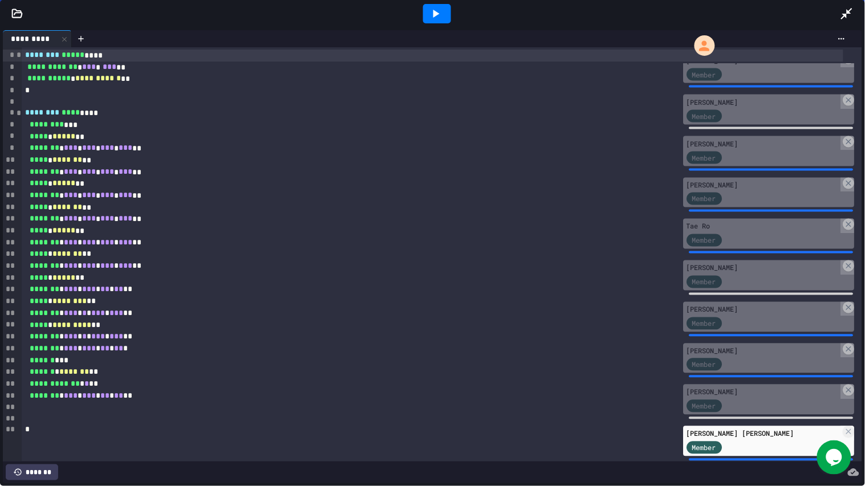
click at [446, 11] on div at bounding box center [437, 13] width 28 height 19
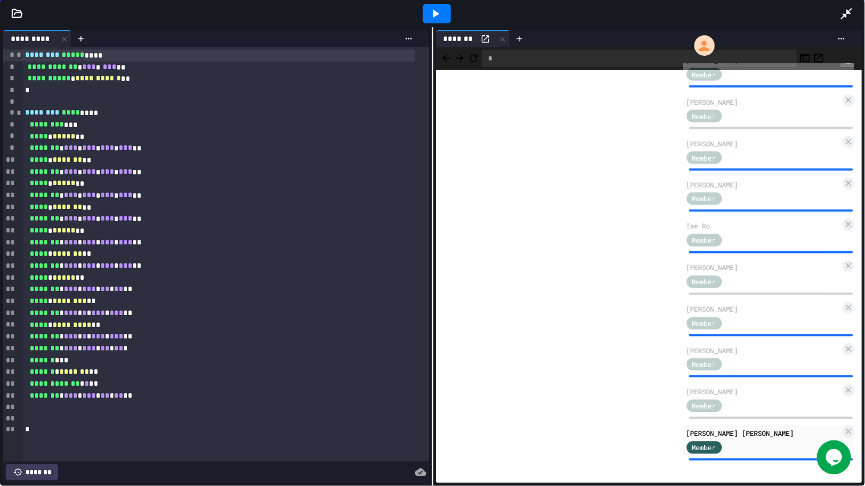
click at [778, 10] on icon at bounding box center [846, 13] width 11 height 11
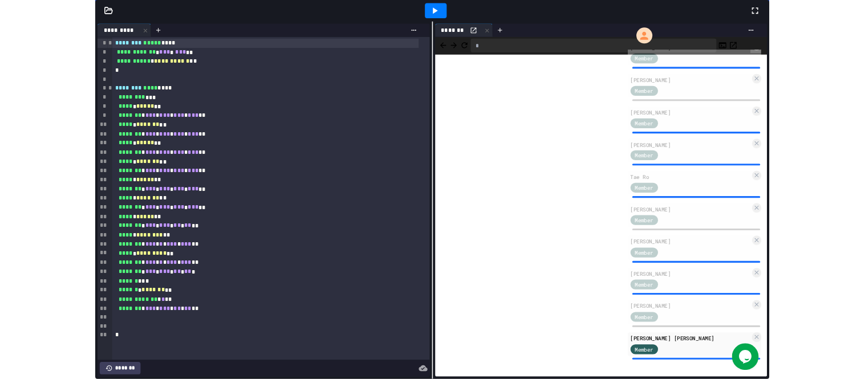
scroll to position [554, 0]
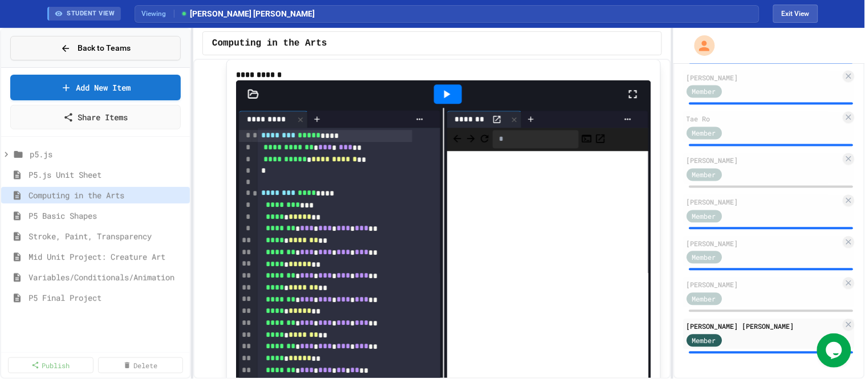
click at [81, 52] on span "Back to Teams" at bounding box center [104, 48] width 53 height 12
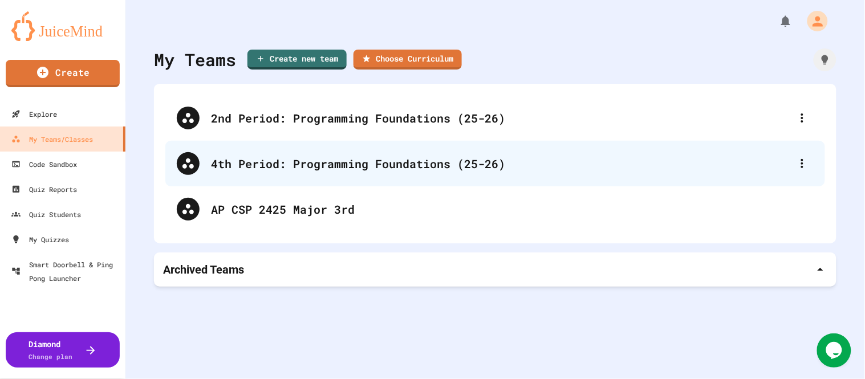
click at [283, 143] on div "4th Period: Programming Foundations (25-26)" at bounding box center [495, 164] width 660 height 46
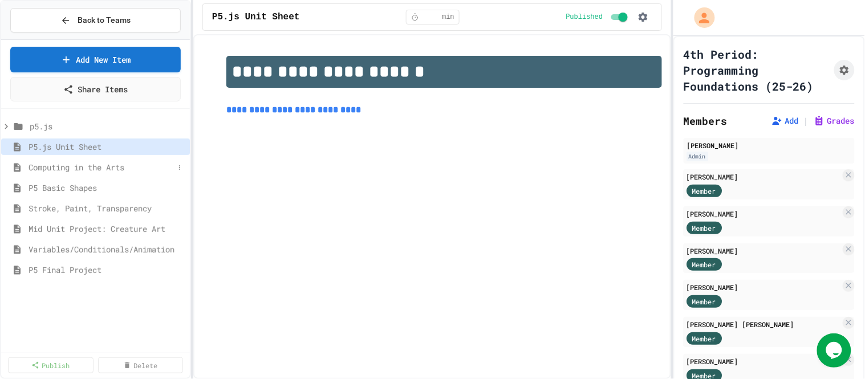
click at [88, 165] on span "Computing in the Arts" at bounding box center [101, 167] width 145 height 12
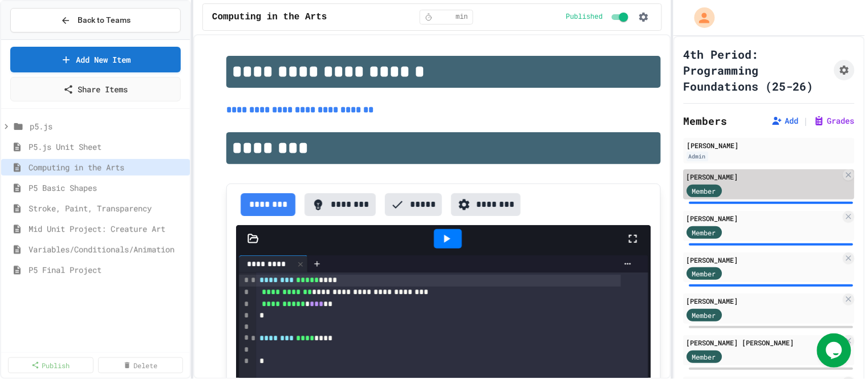
click at [777, 197] on div "Member" at bounding box center [764, 190] width 155 height 14
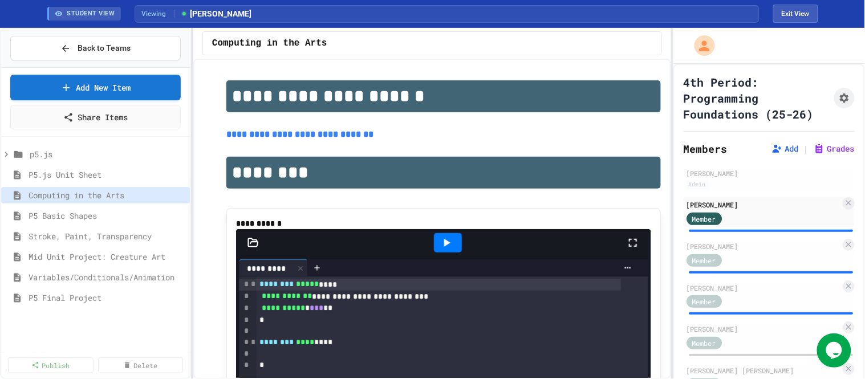
click at [626, 250] on icon at bounding box center [633, 243] width 14 height 14
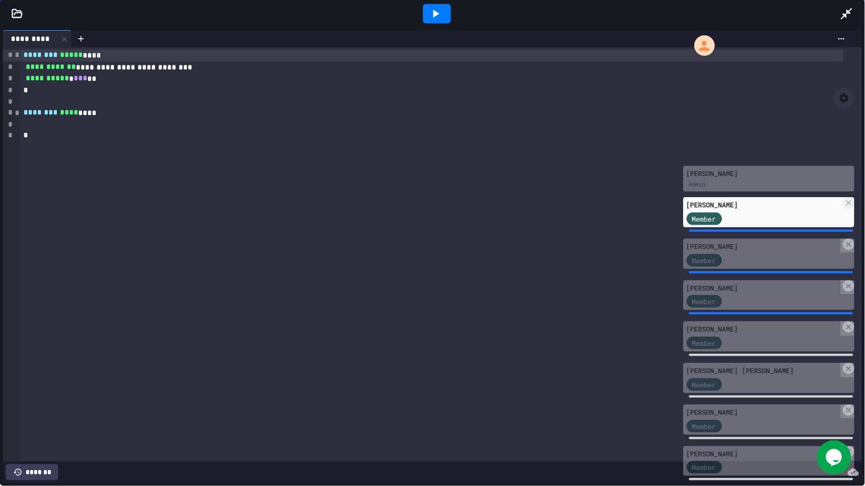
drag, startPoint x: 844, startPoint y: 10, endPoint x: 733, endPoint y: 39, distance: 114.9
click at [778, 10] on icon at bounding box center [847, 14] width 14 height 14
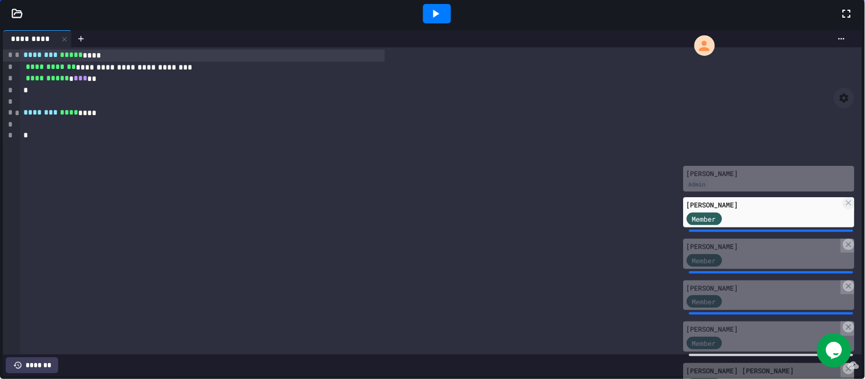
scroll to position [823, 0]
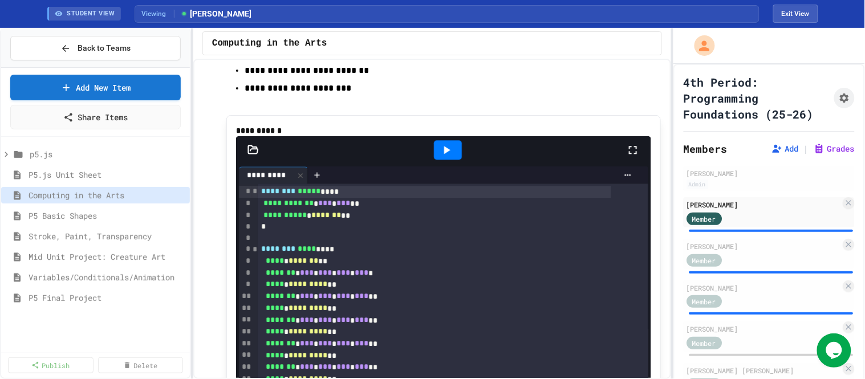
click at [443, 157] on icon at bounding box center [447, 150] width 14 height 14
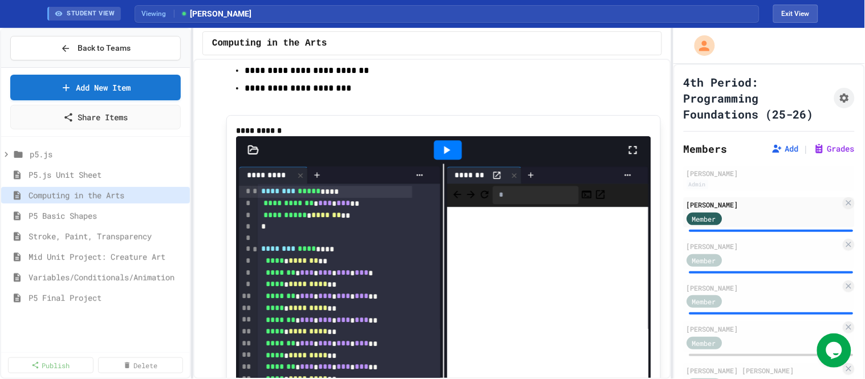
click at [628, 157] on icon at bounding box center [633, 150] width 14 height 14
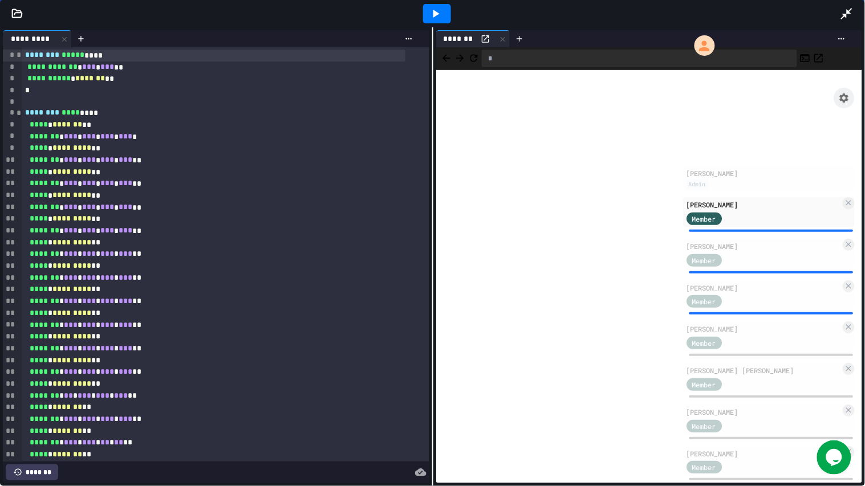
click at [778, 10] on icon at bounding box center [847, 14] width 14 height 14
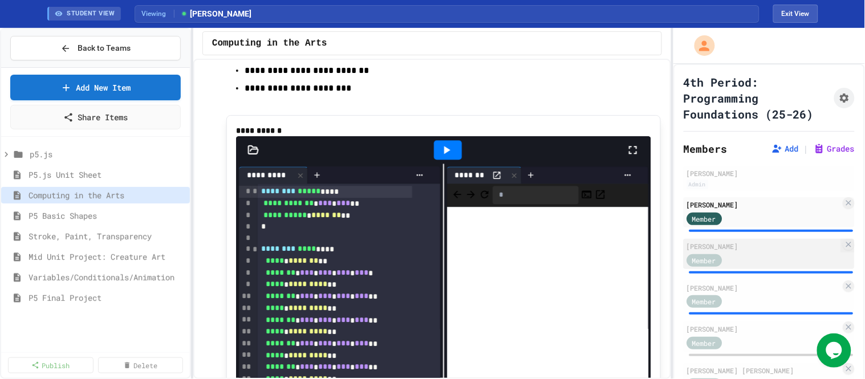
click at [757, 251] on div "[PERSON_NAME]" at bounding box center [764, 246] width 155 height 10
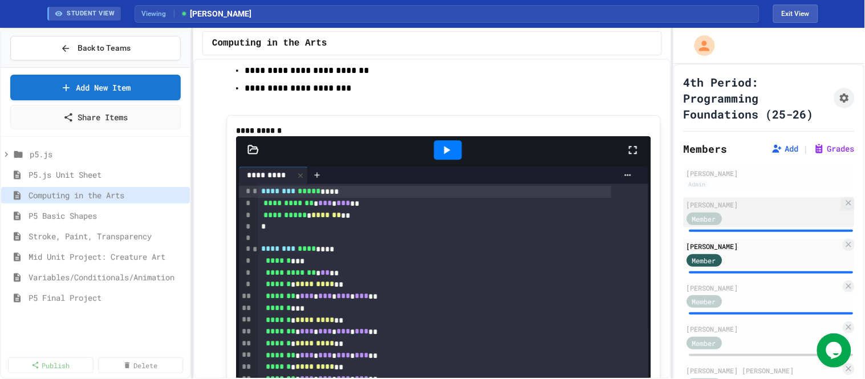
click at [760, 225] on div "Member" at bounding box center [764, 218] width 155 height 14
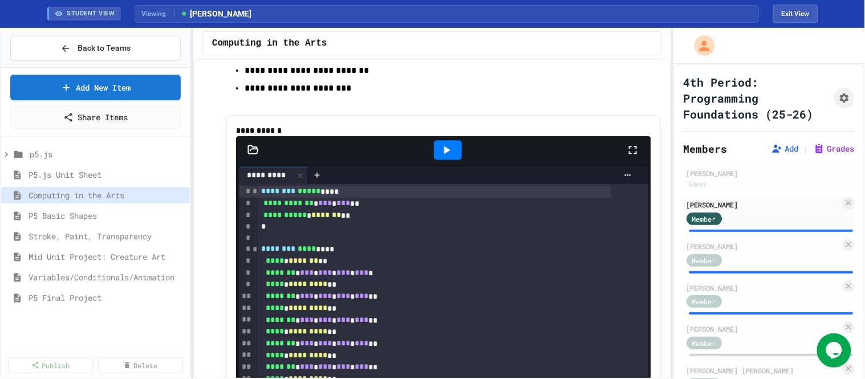
click at [448, 157] on icon at bounding box center [447, 150] width 14 height 14
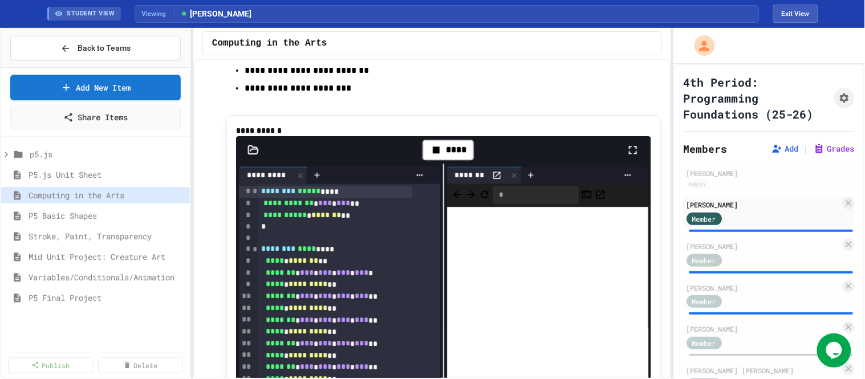
click at [628, 157] on icon at bounding box center [633, 150] width 14 height 14
